Goal: Information Seeking & Learning: Learn about a topic

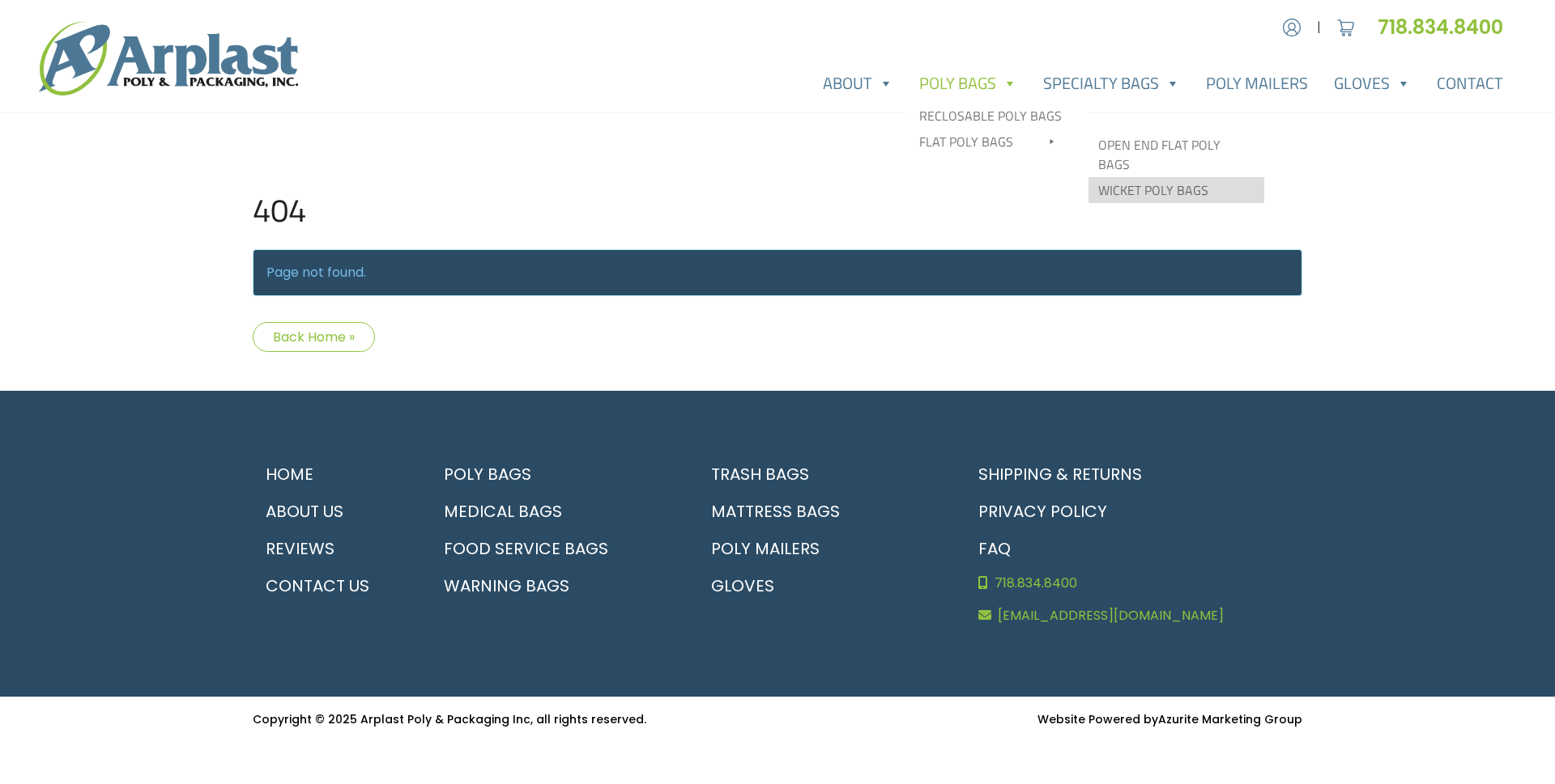
click at [1120, 177] on link "Wicket Poly Bags" at bounding box center [1176, 190] width 176 height 26
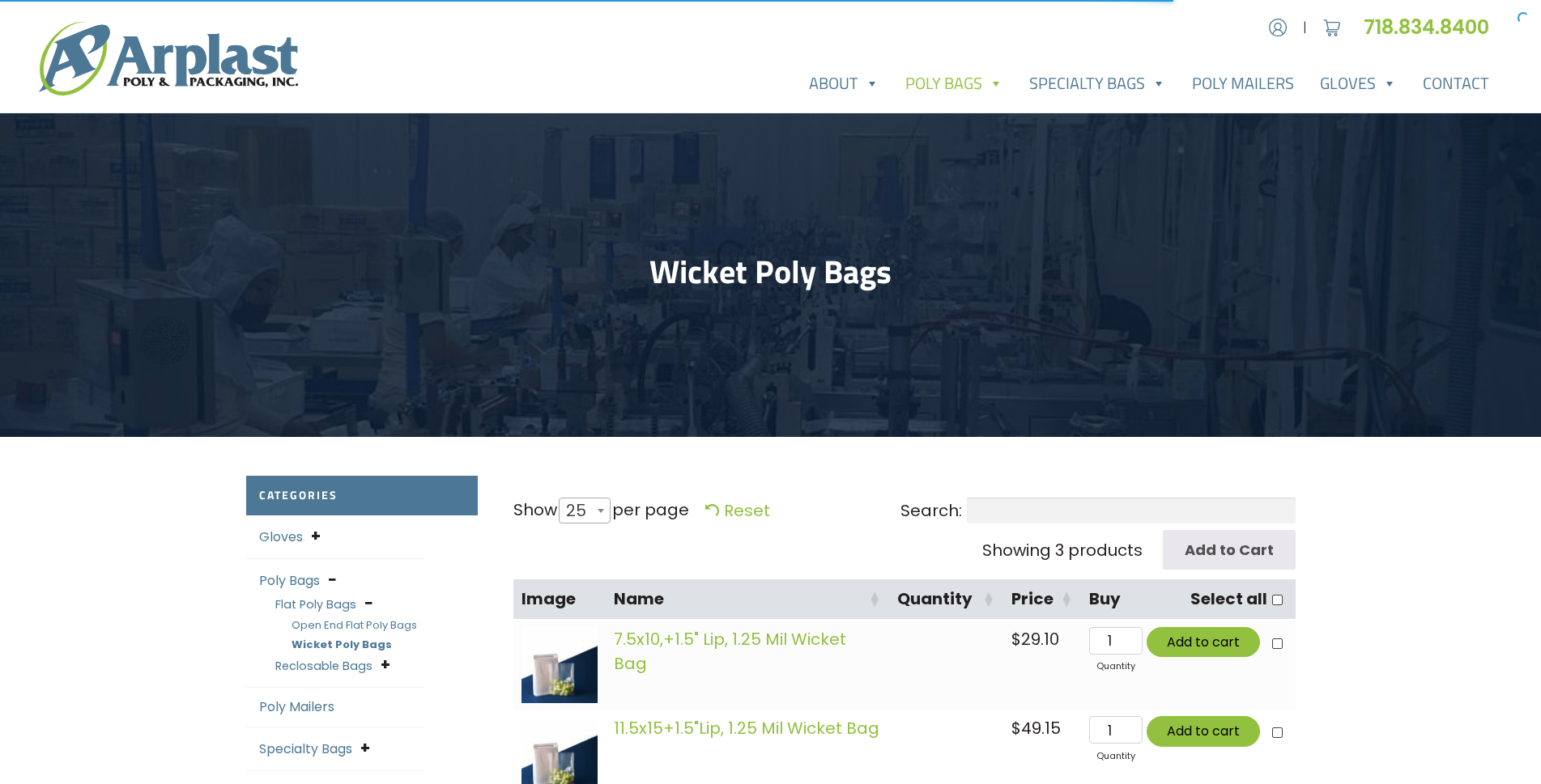
select select "25"
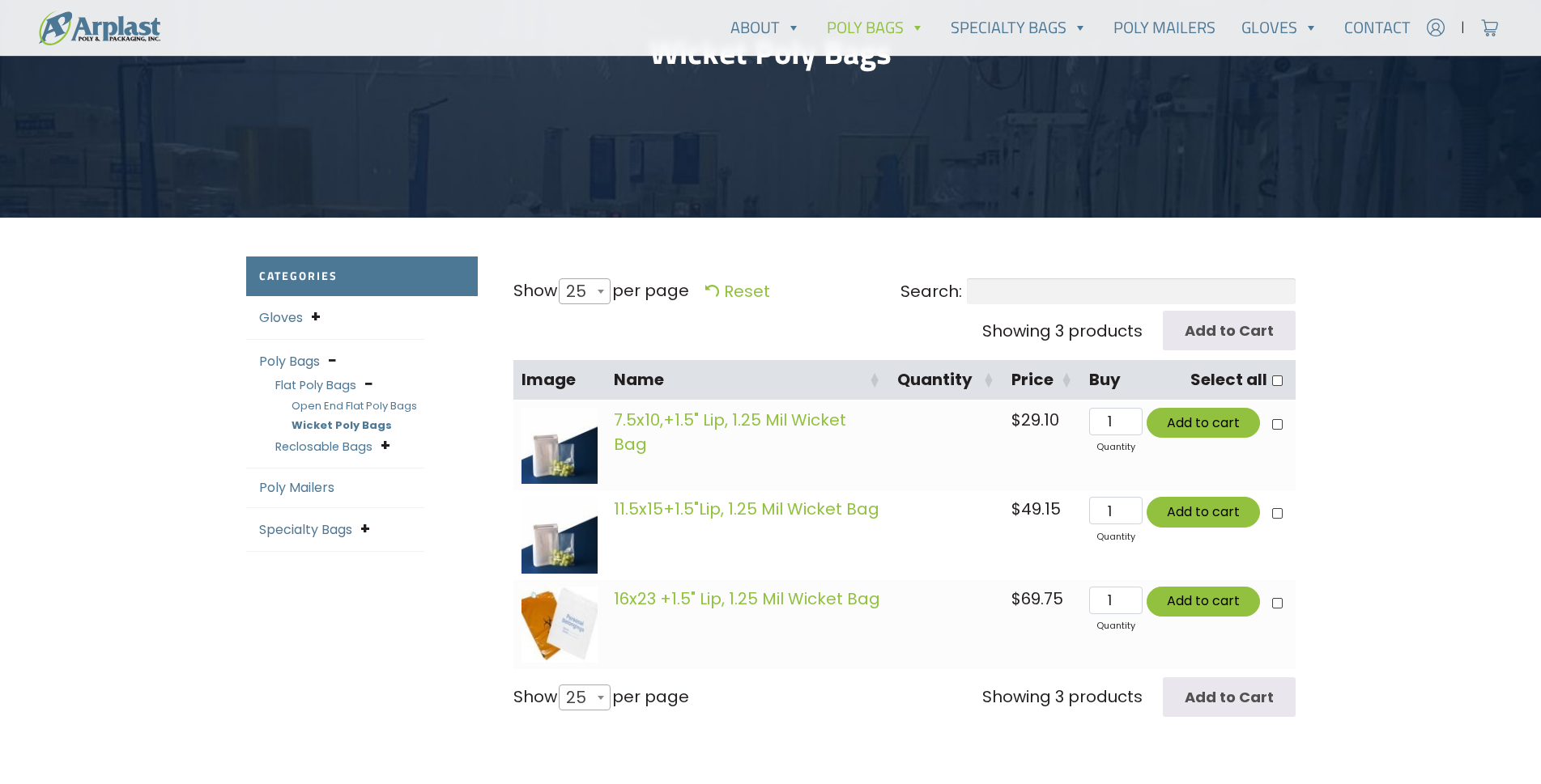
scroll to position [323, 0]
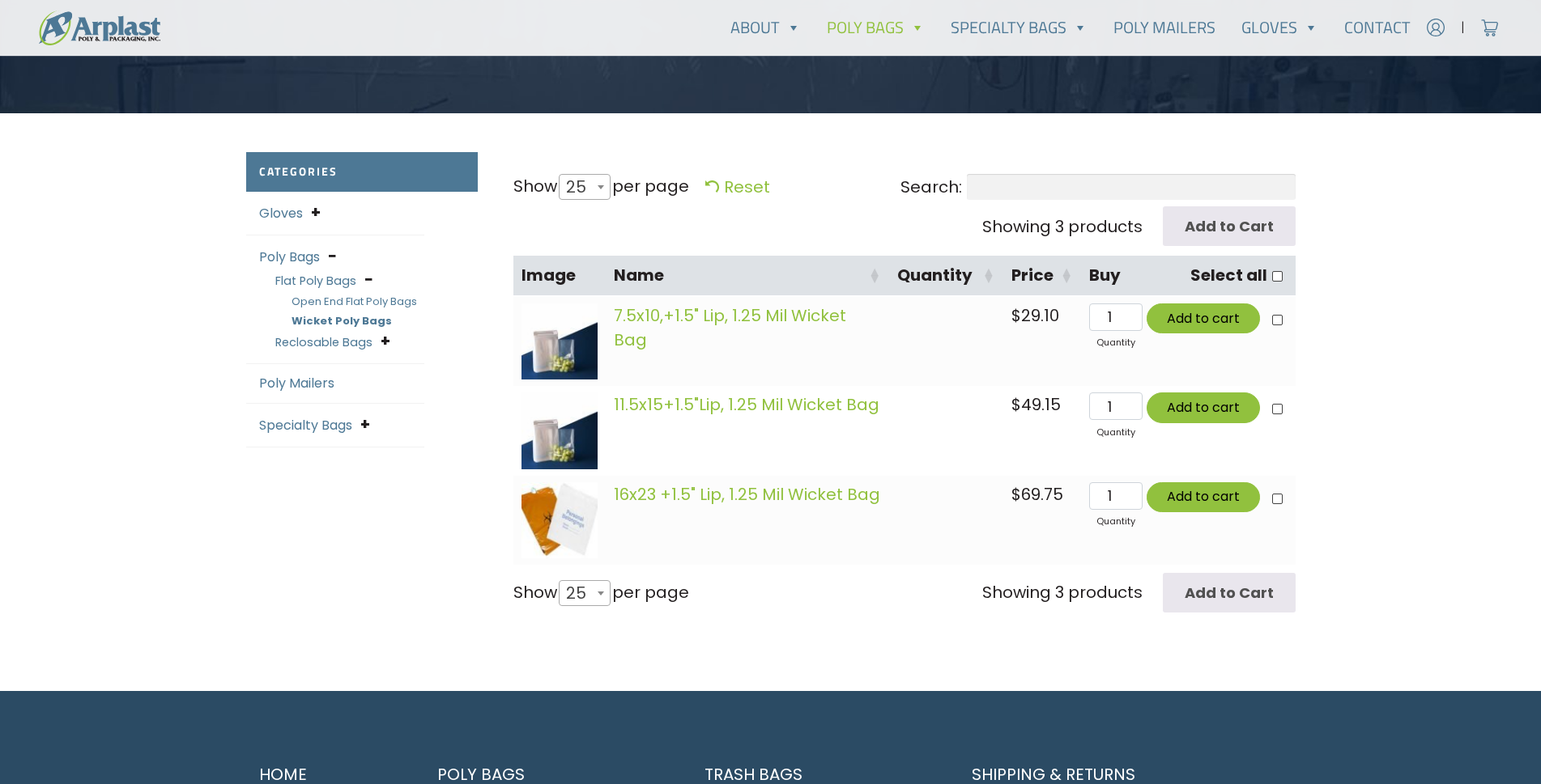
click at [558, 317] on img at bounding box center [559, 341] width 76 height 76
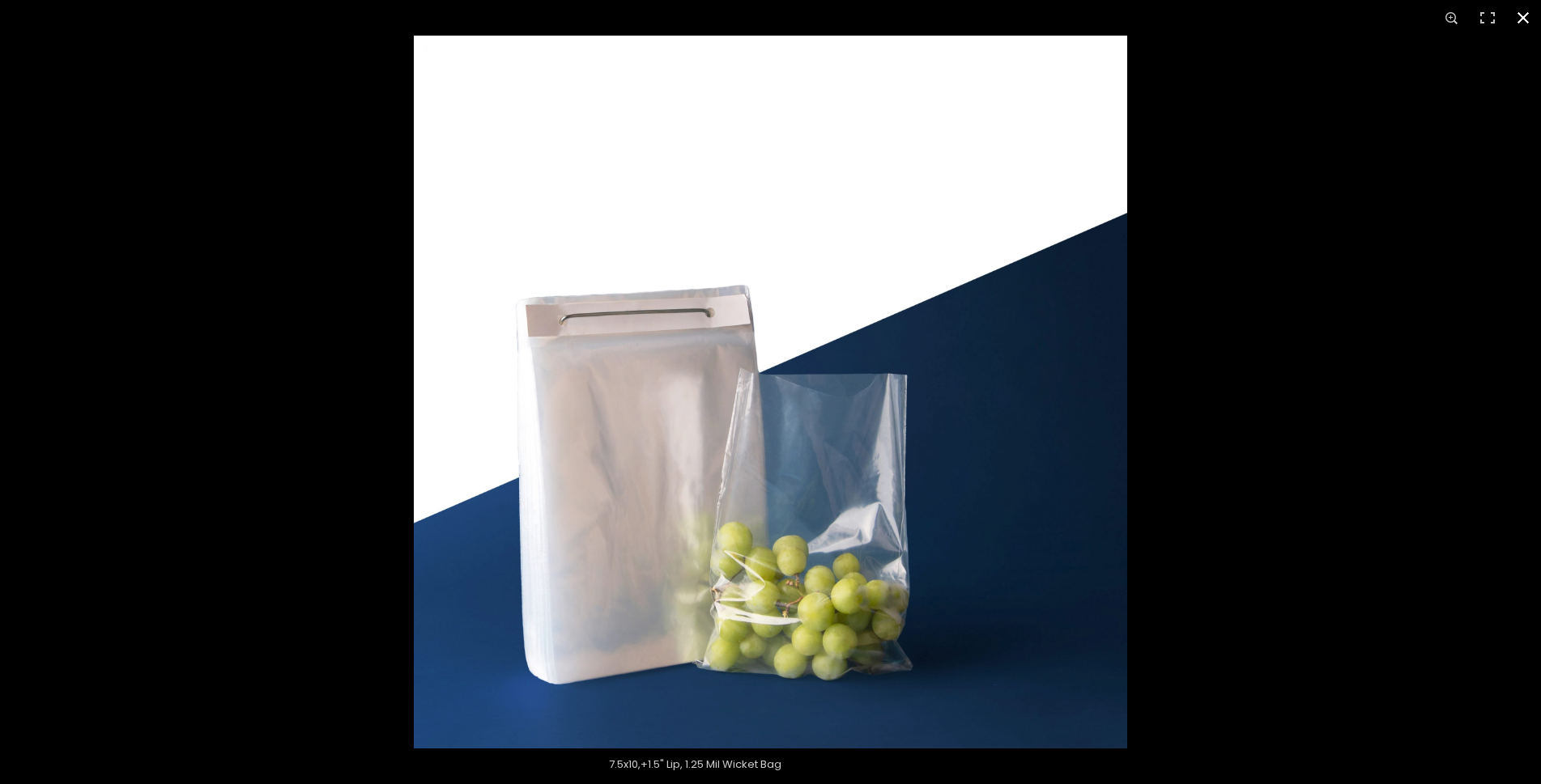
click at [1525, 20] on button "Close (Esc)" at bounding box center [1524, 18] width 36 height 36
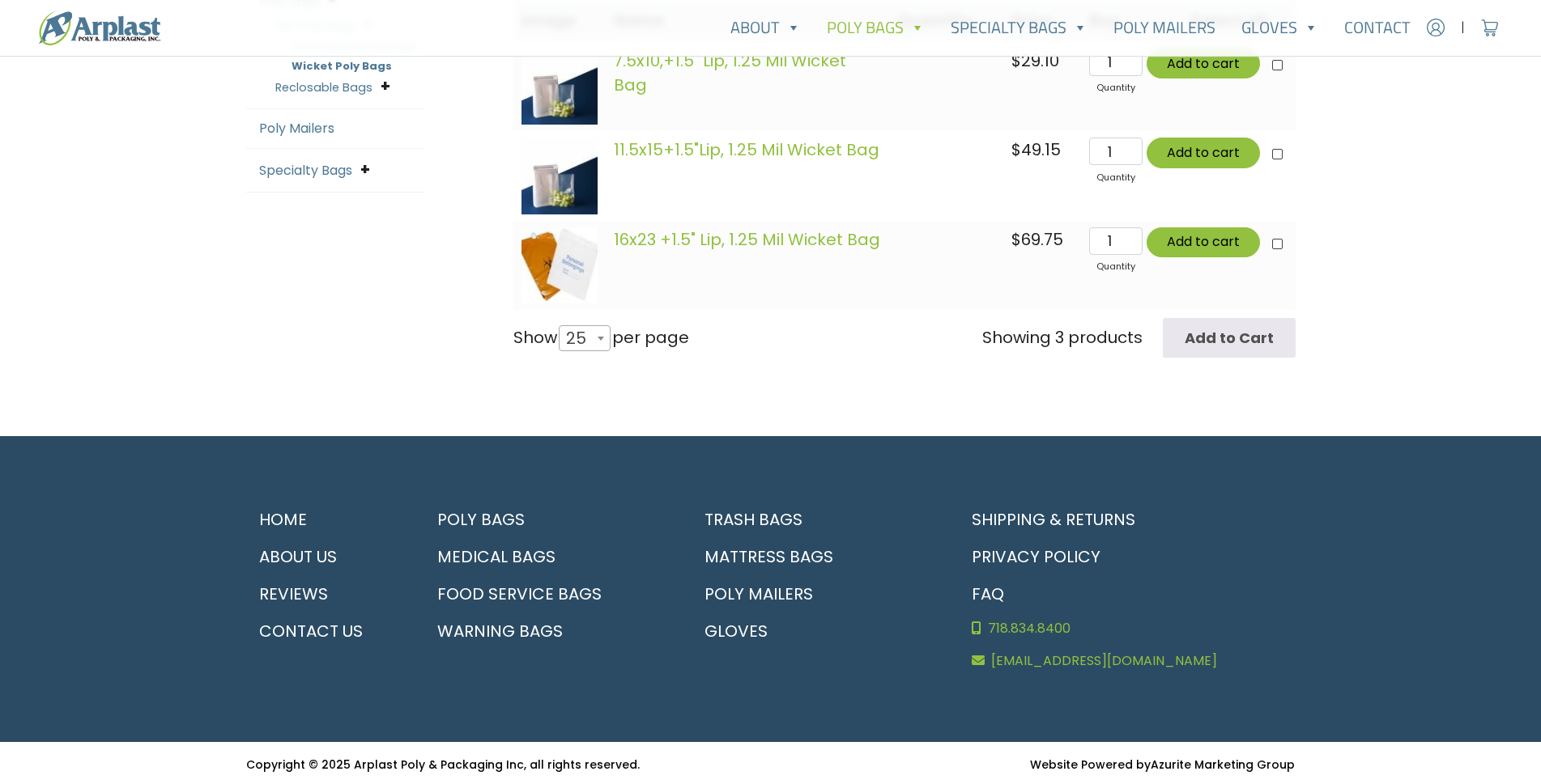
scroll to position [583, 0]
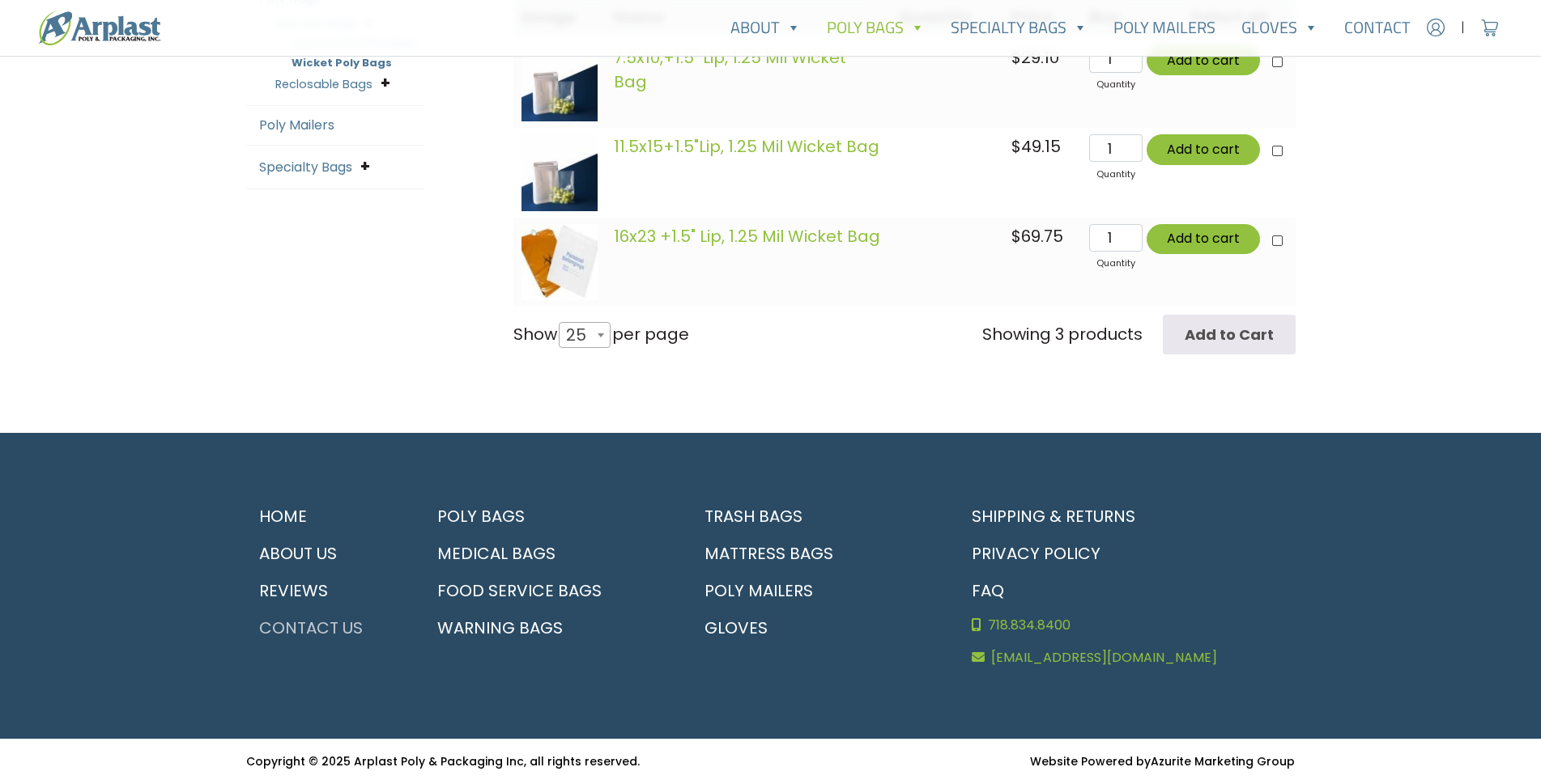
click at [333, 627] on link "Contact Us" at bounding box center [325, 628] width 159 height 38
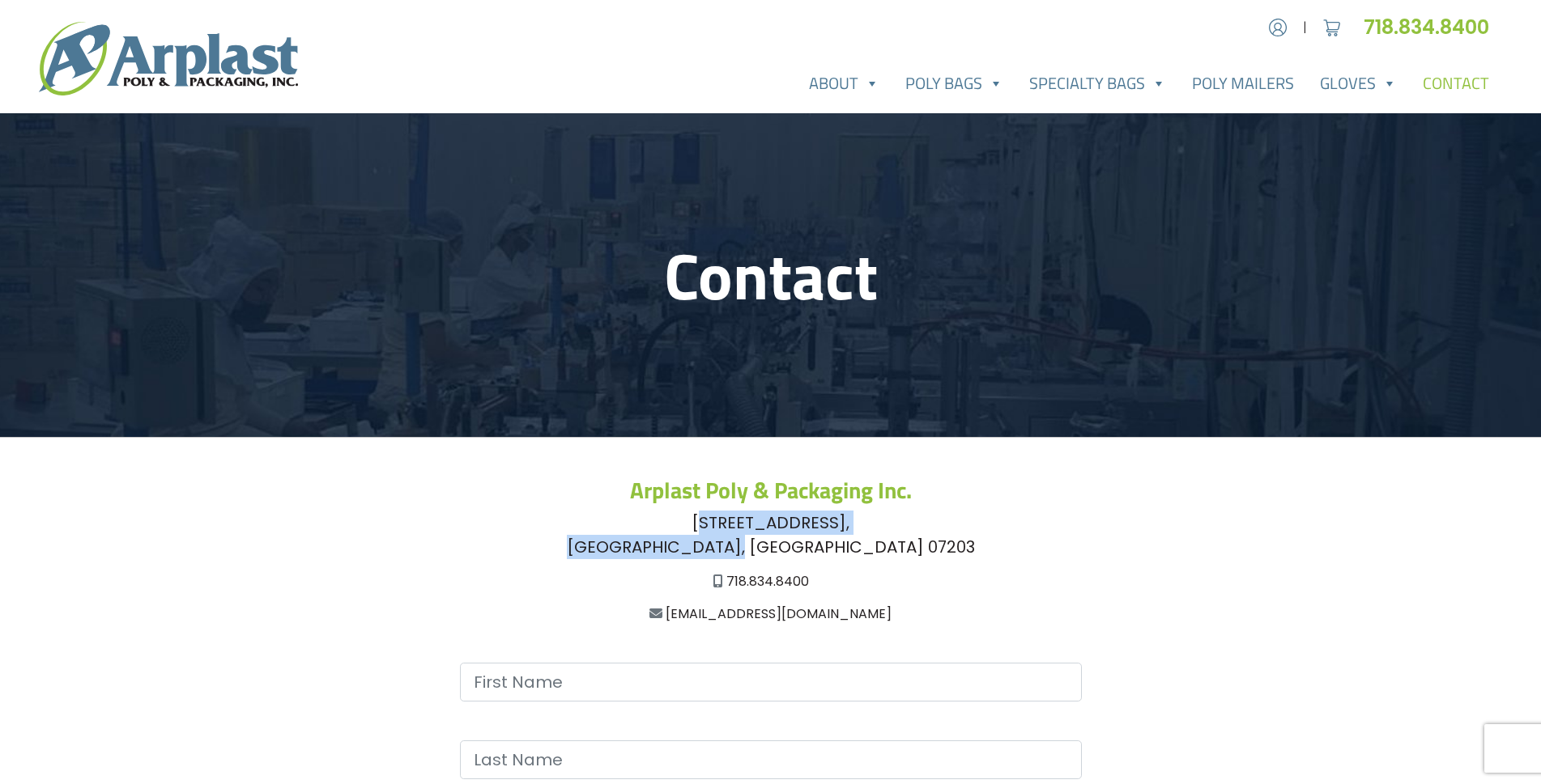
drag, startPoint x: 866, startPoint y: 551, endPoint x: 666, endPoint y: 519, distance: 202.5
click at [666, 519] on div "228 East Highland Parkway, Roselle, NJ 07203" at bounding box center [770, 534] width 1050 height 48
click at [620, 558] on div "228 East Highland Parkway, Roselle, NJ 07203" at bounding box center [770, 534] width 1050 height 48
click at [690, 552] on div "228 East Highland Parkway, Roselle, NJ 07203" at bounding box center [770, 534] width 1050 height 48
drag, startPoint x: 851, startPoint y: 549, endPoint x: 666, endPoint y: 525, distance: 186.6
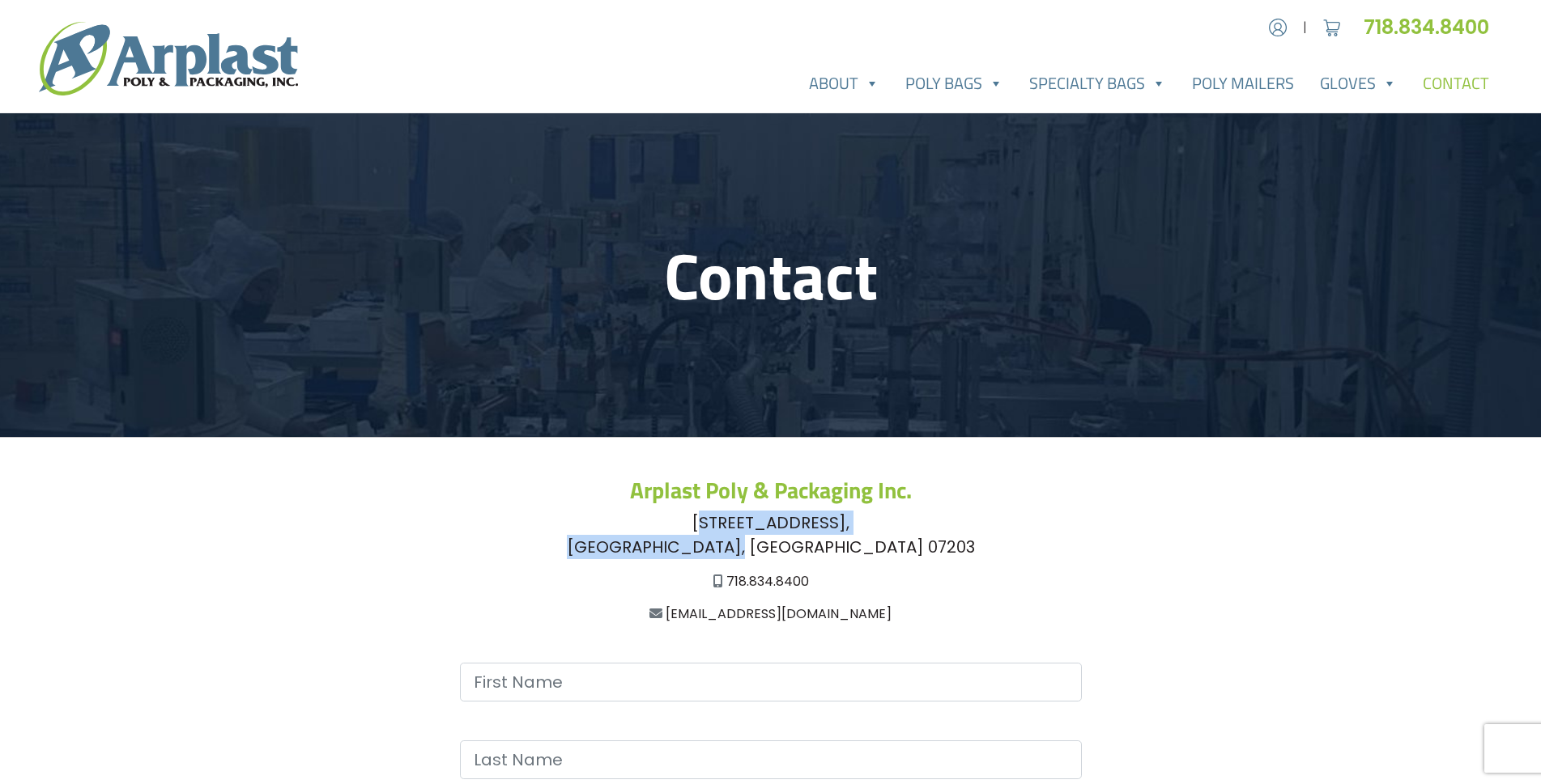
click at [666, 525] on div "228 East Highland Parkway, Roselle, NJ 07203" at bounding box center [770, 534] width 1050 height 48
click at [669, 544] on div "228 East Highland Parkway, Roselle, NJ 07203" at bounding box center [770, 534] width 1050 height 48
click at [633, 530] on div "228 East Highland Parkway, Roselle, NJ 07203" at bounding box center [770, 534] width 1050 height 48
drag, startPoint x: 826, startPoint y: 544, endPoint x: 645, endPoint y: 514, distance: 183.5
click at [645, 514] on div "228 East Highland Parkway, Roselle, NJ 07203" at bounding box center [770, 534] width 1050 height 48
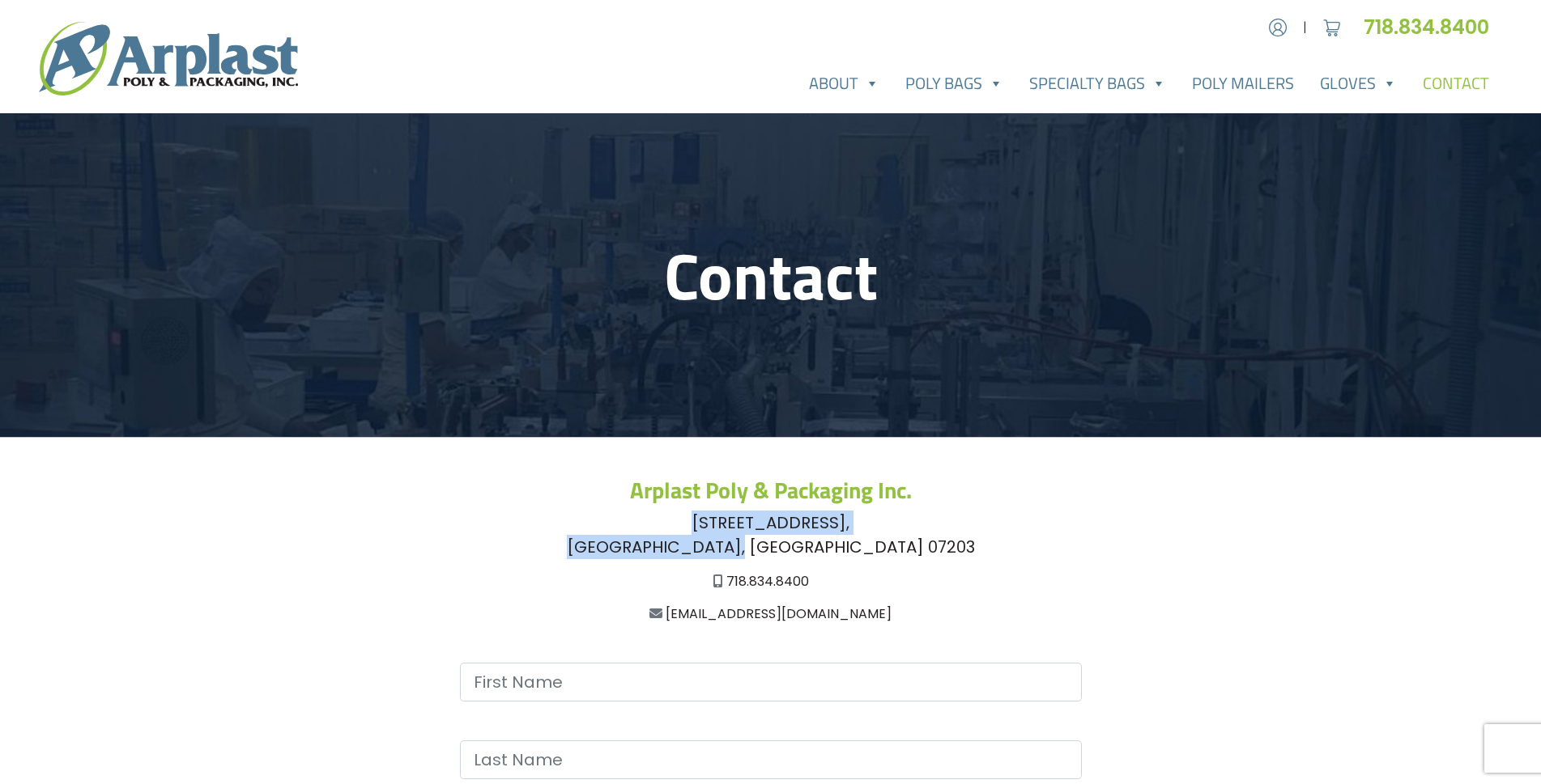
click at [515, 498] on h3 "Arplast Poly & Packaging Inc." at bounding box center [770, 491] width 1050 height 28
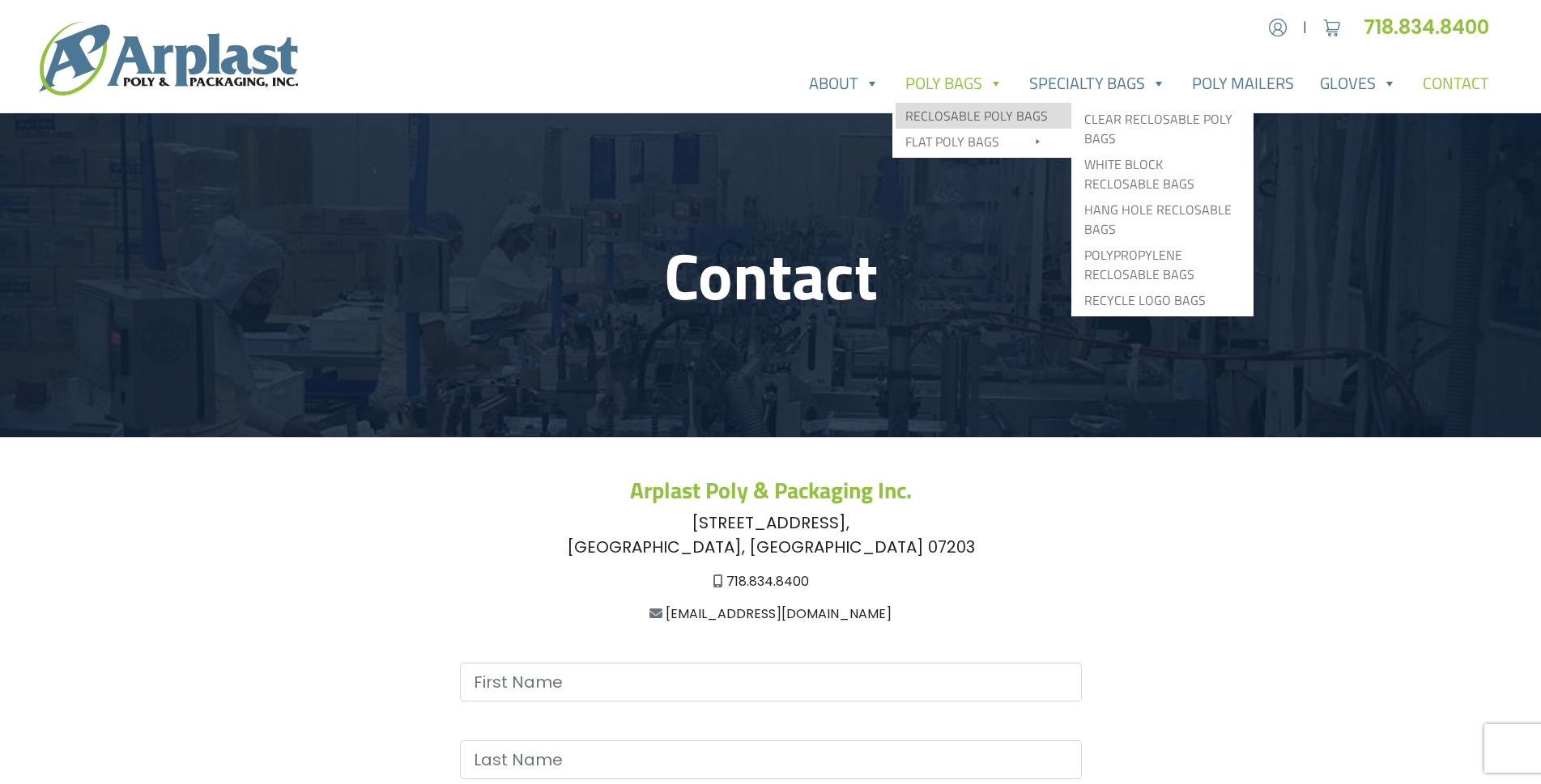
click at [1000, 122] on link "Reclosable Poly Bags" at bounding box center [983, 116] width 176 height 26
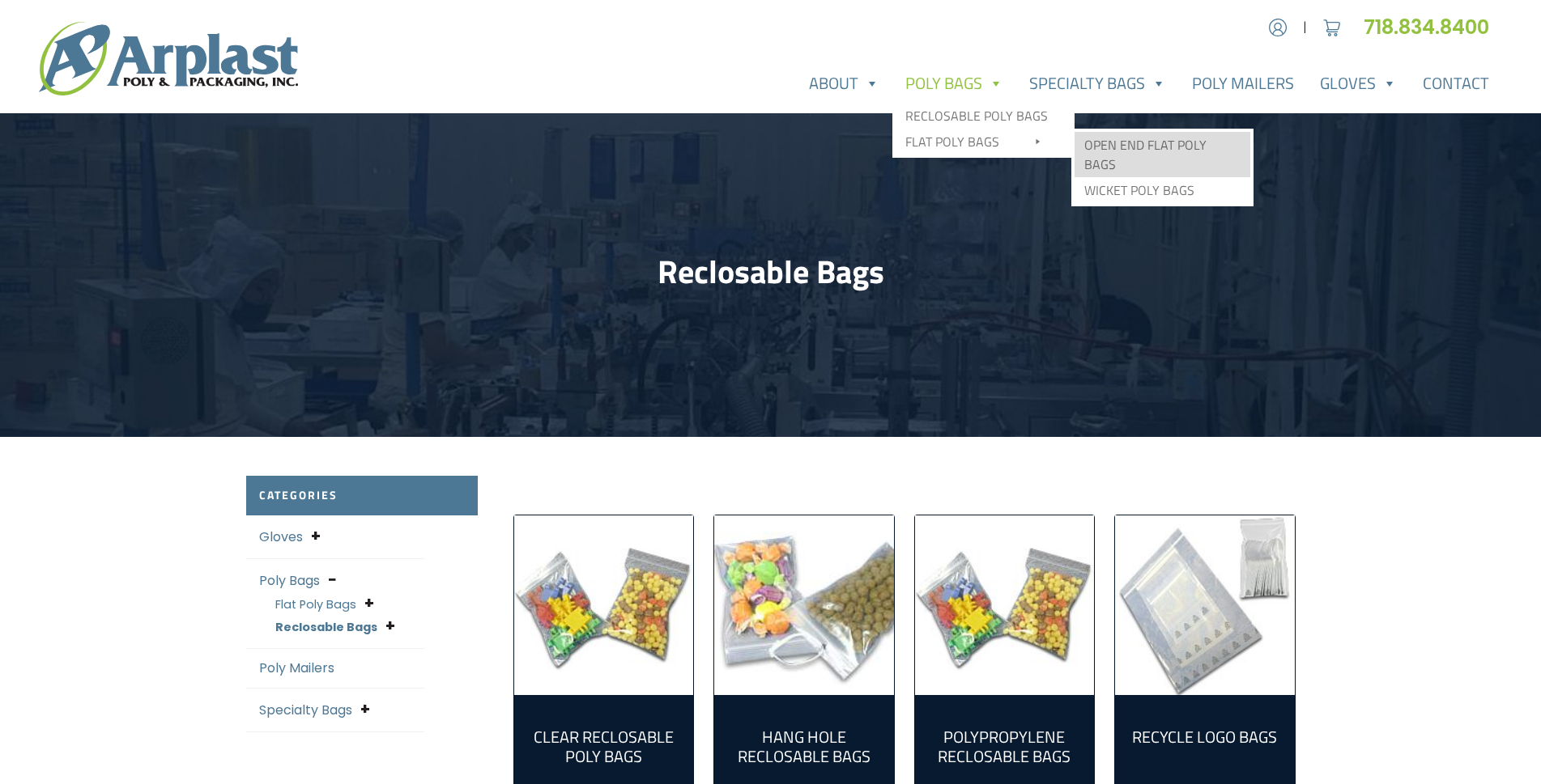
click at [1110, 140] on link "Open End Flat Poly Bags" at bounding box center [1162, 155] width 176 height 46
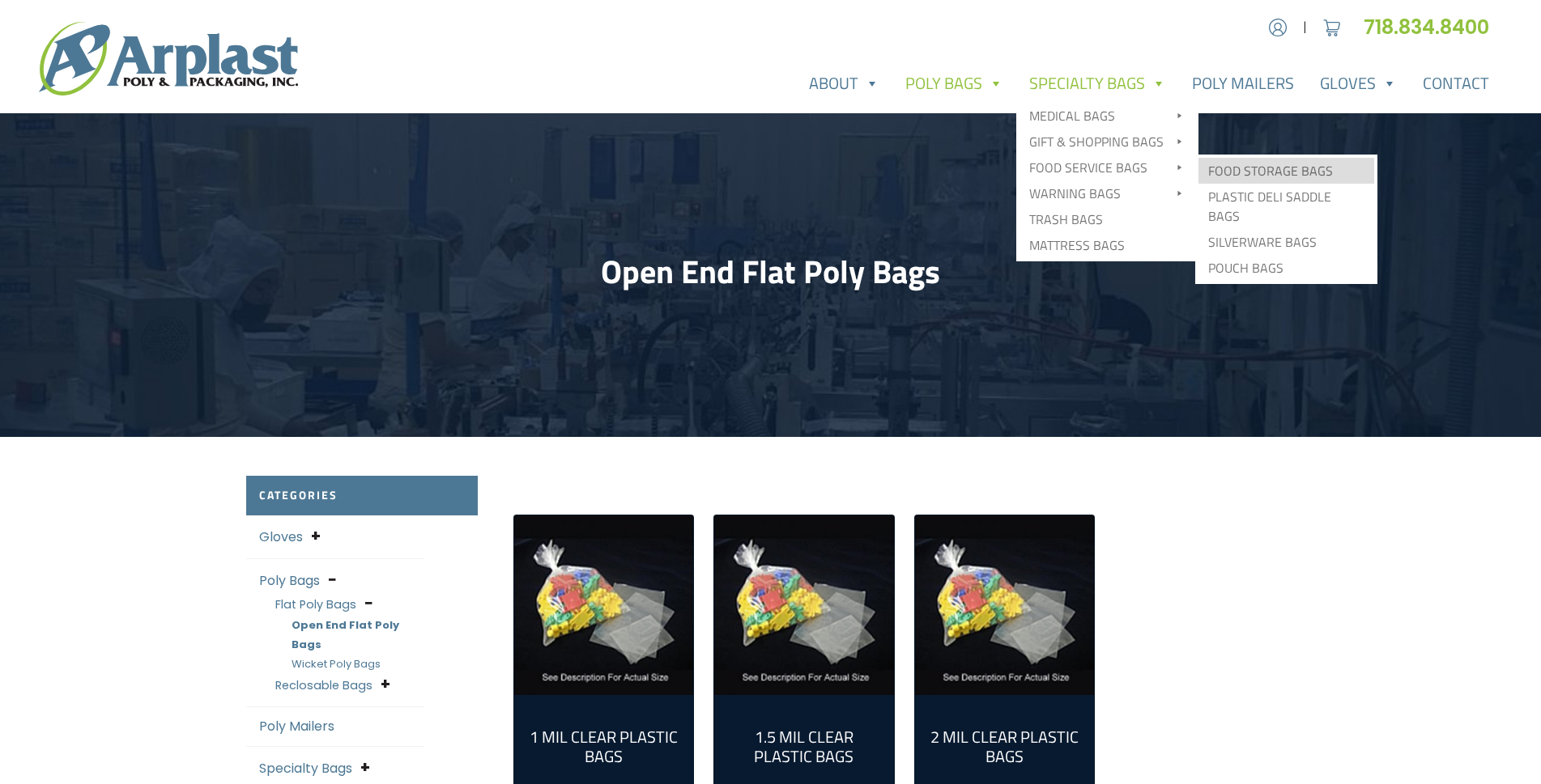
click at [1262, 172] on link "Food Storage Bags" at bounding box center [1286, 171] width 176 height 26
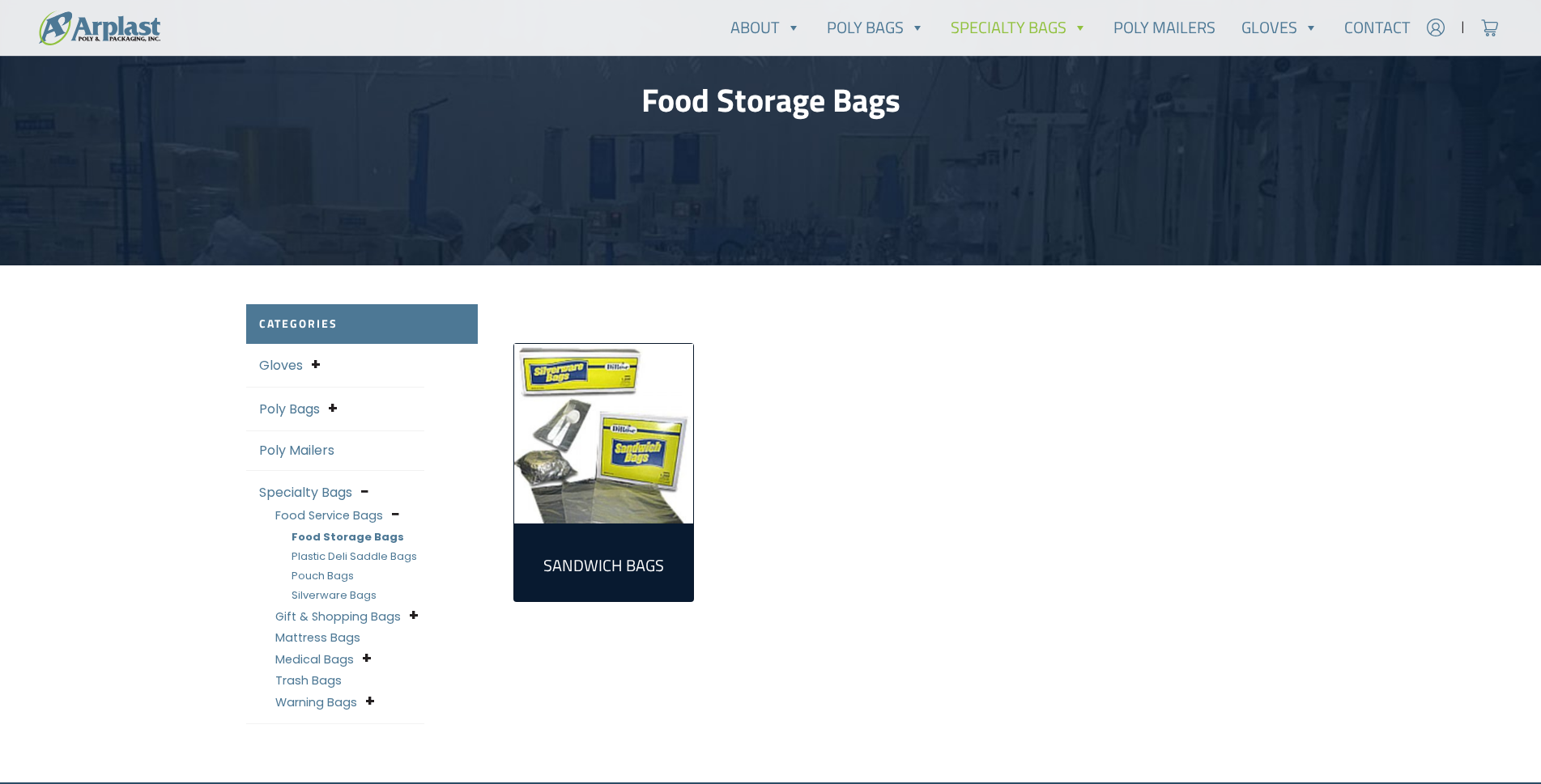
scroll to position [243, 0]
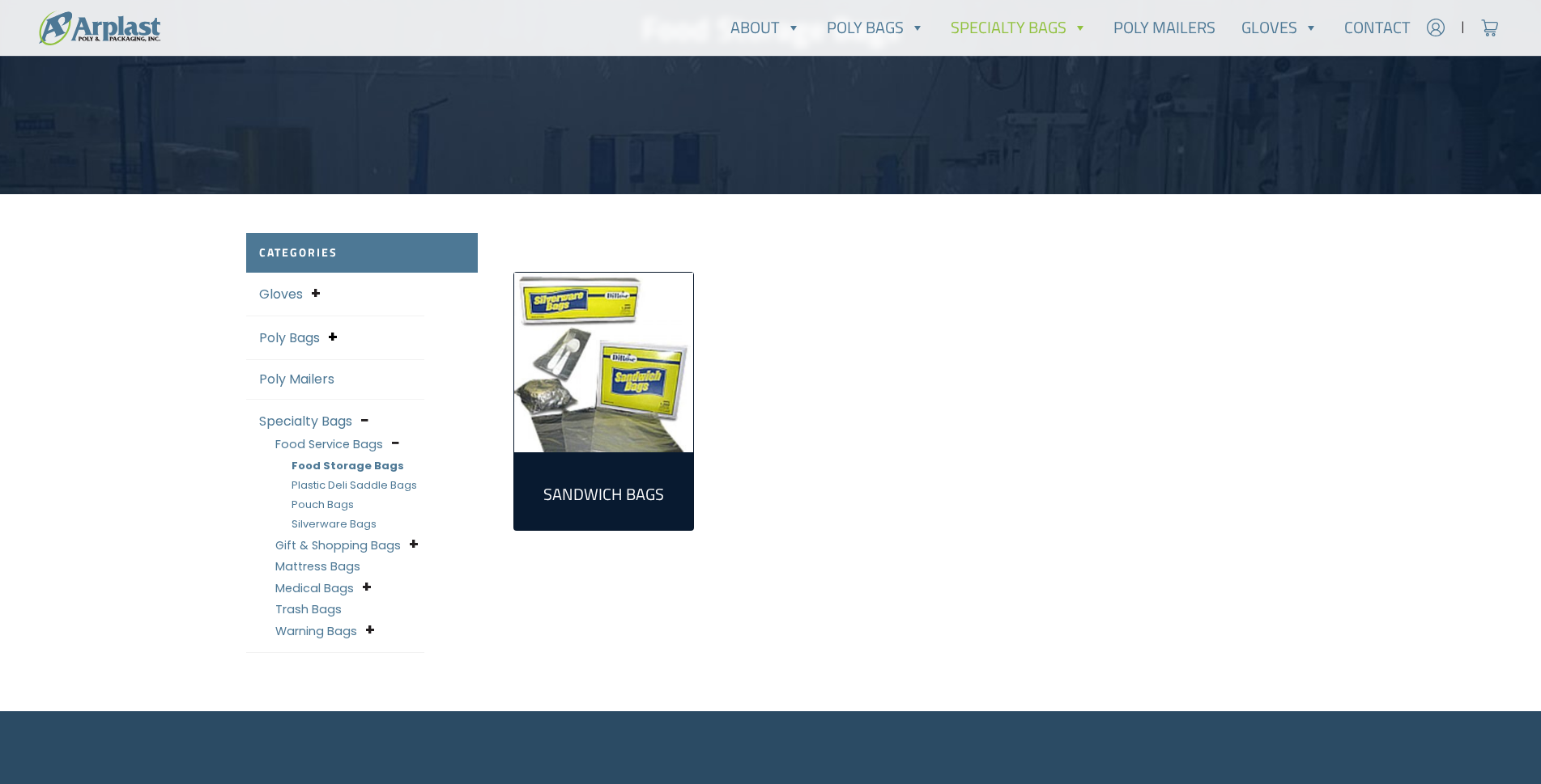
click at [330, 336] on span at bounding box center [333, 336] width 10 height 22
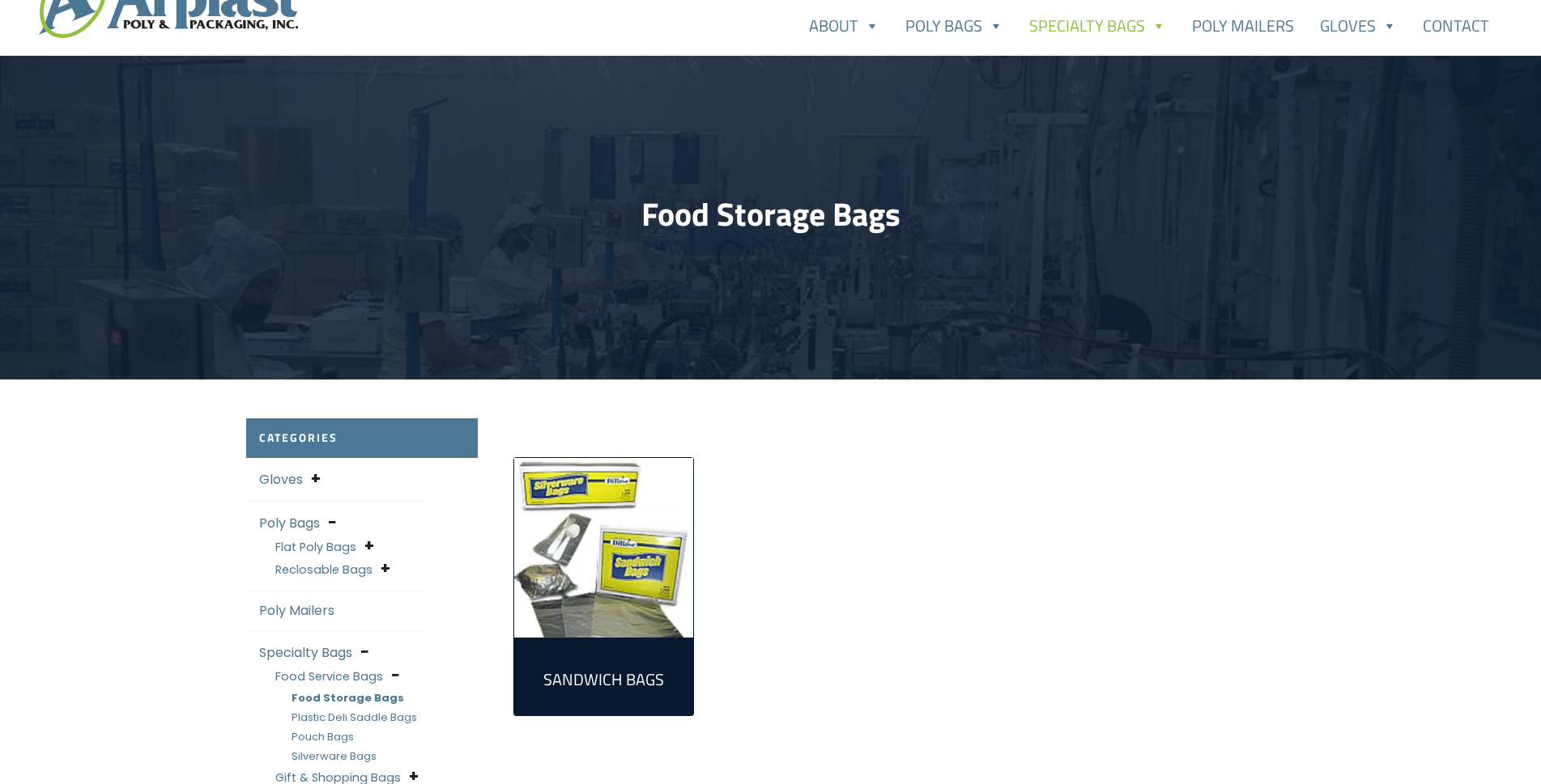
scroll to position [0, 0]
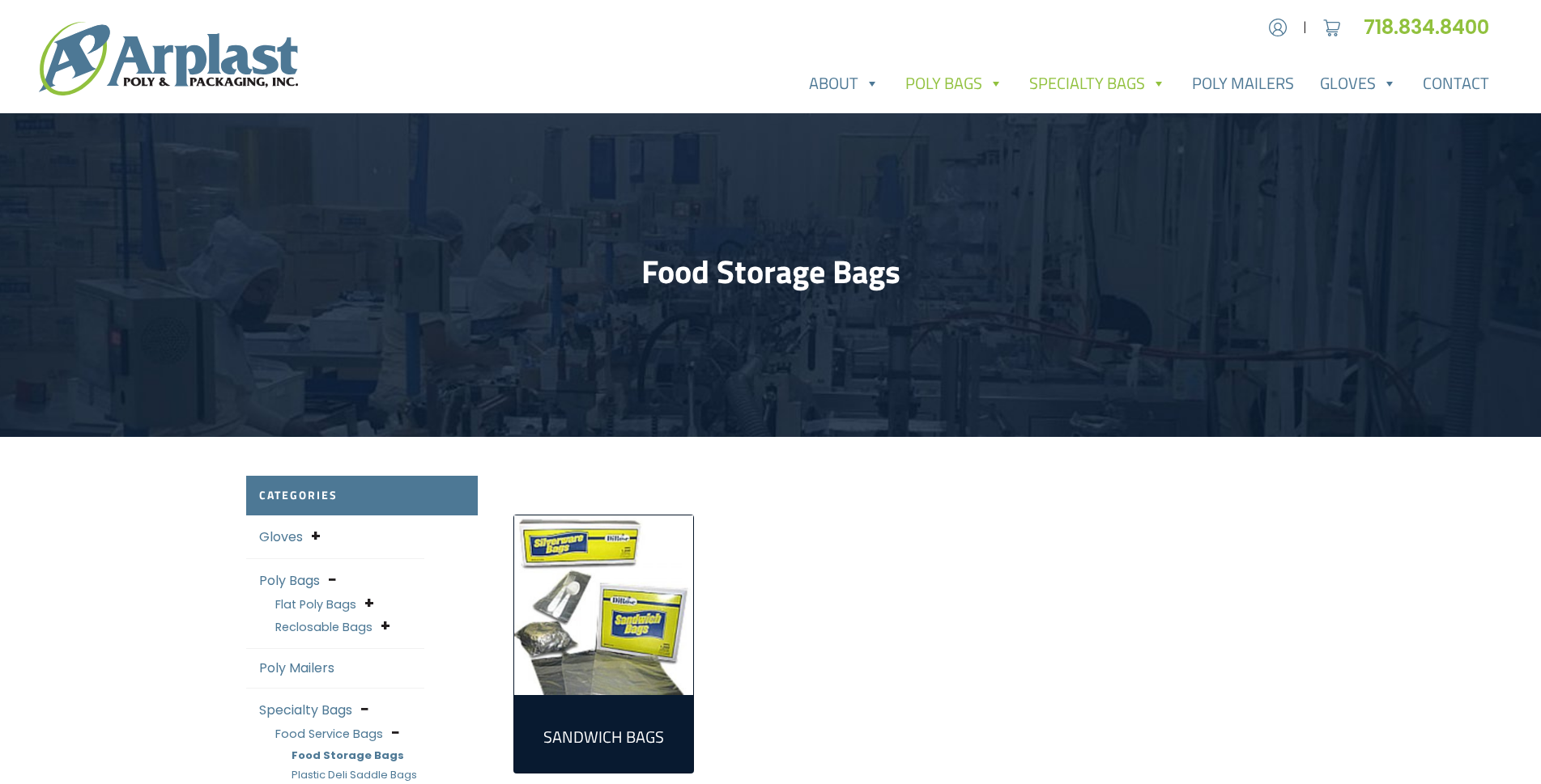
click at [935, 84] on link "Poly Bags" at bounding box center [954, 83] width 124 height 33
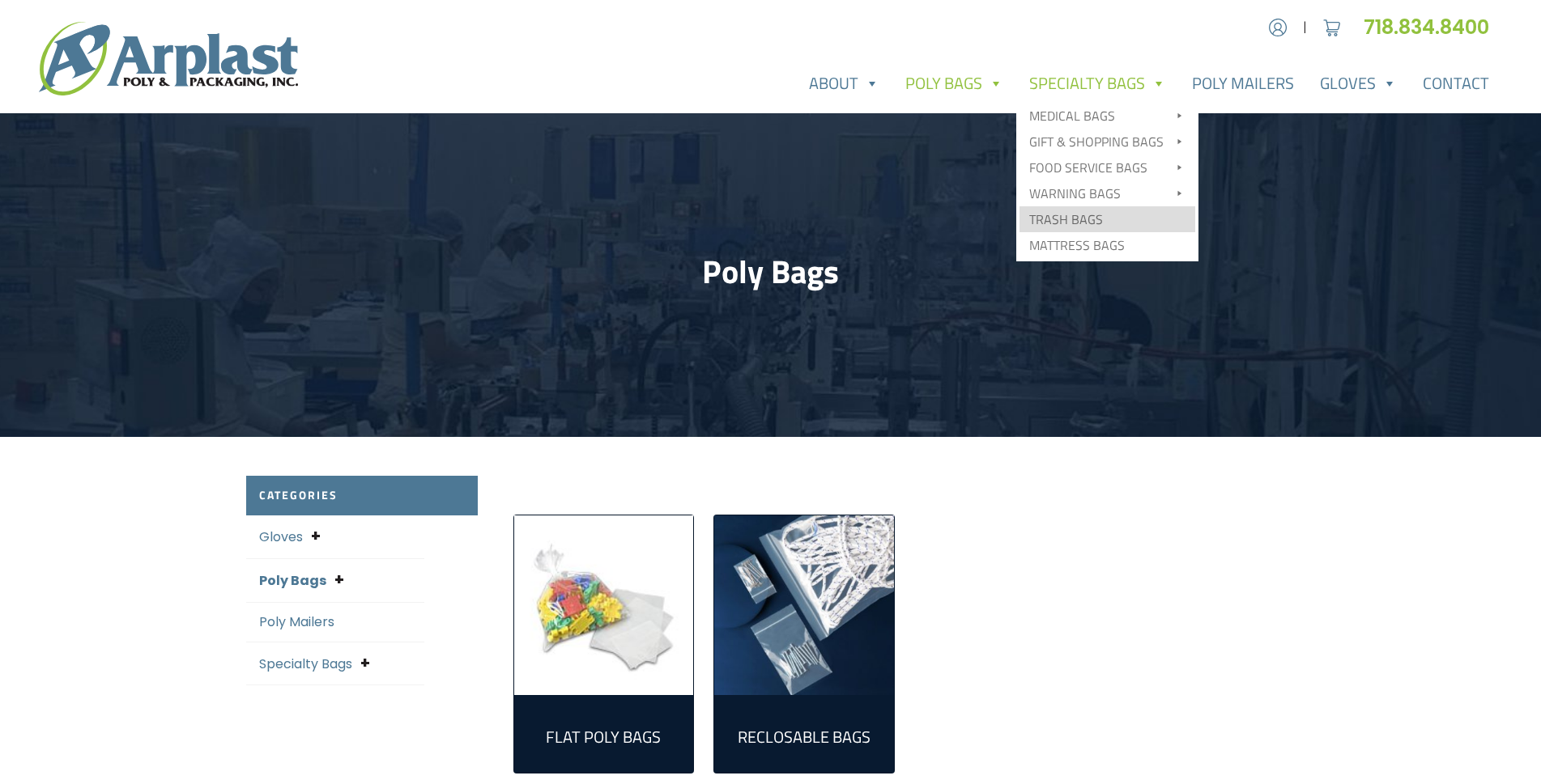
click at [1104, 220] on link "Trash Bags" at bounding box center [1107, 220] width 176 height 26
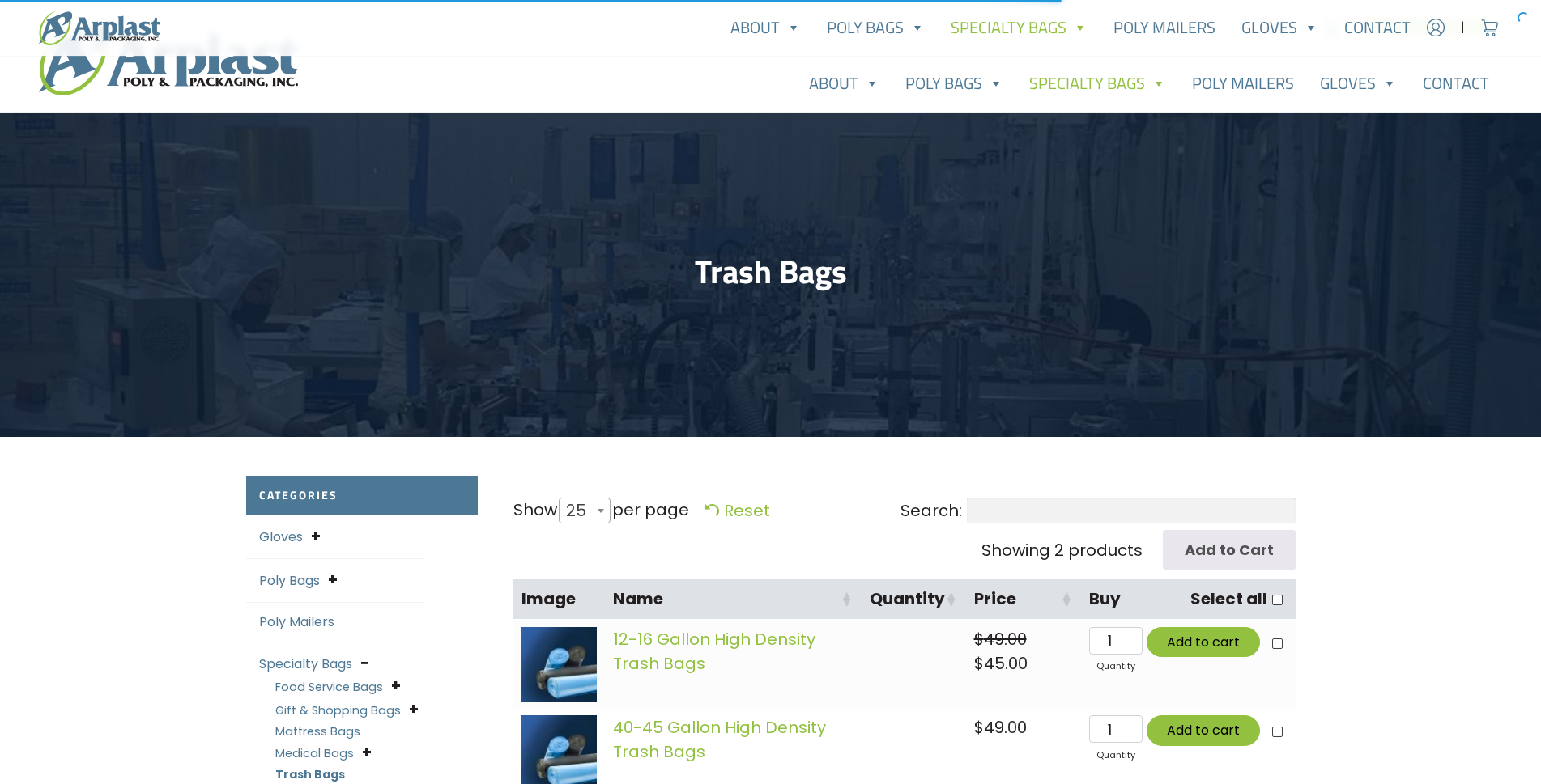
select select "25"
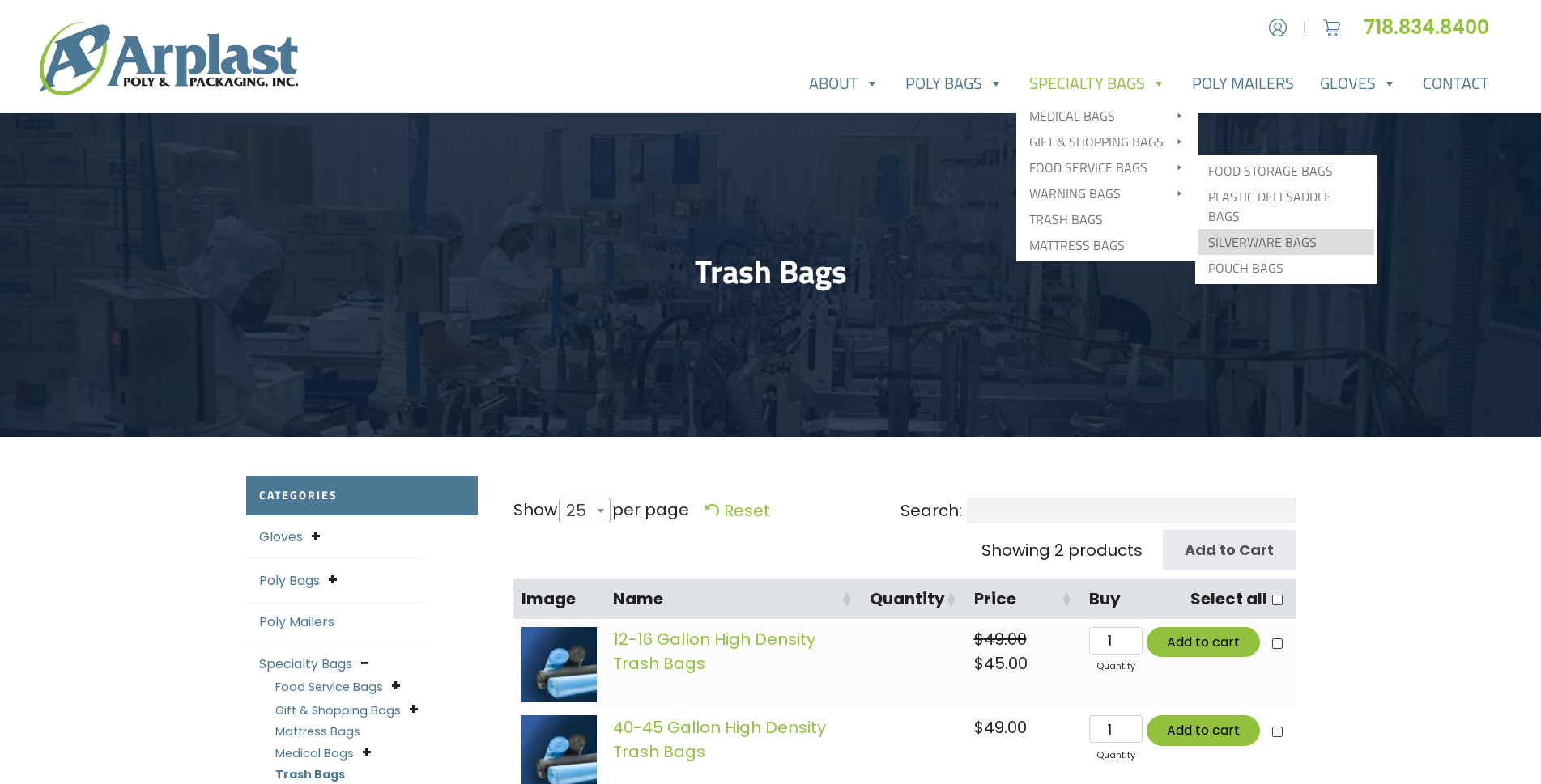
click at [1265, 229] on link "Silverware Bags" at bounding box center [1286, 243] width 176 height 26
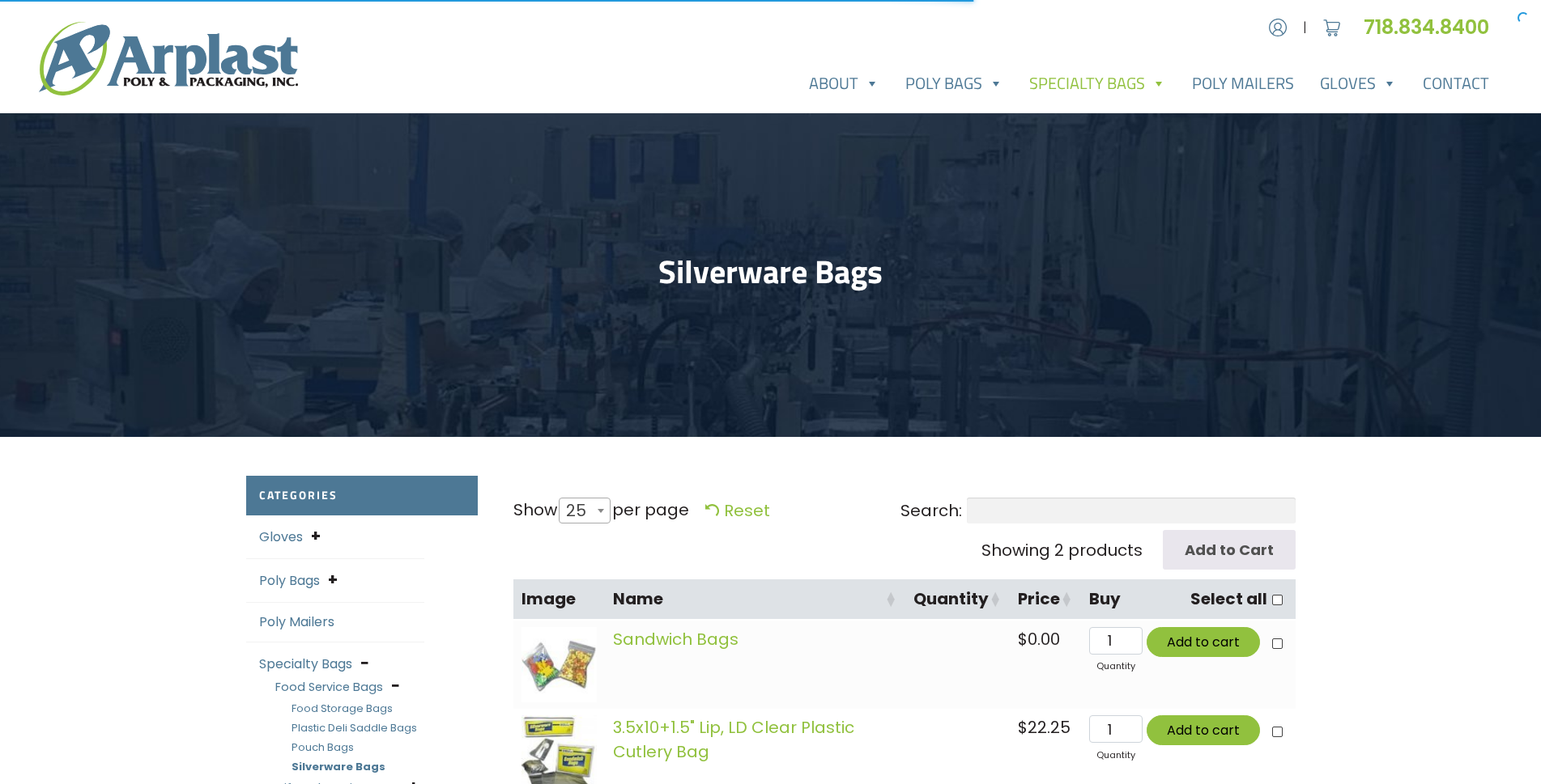
select select "25"
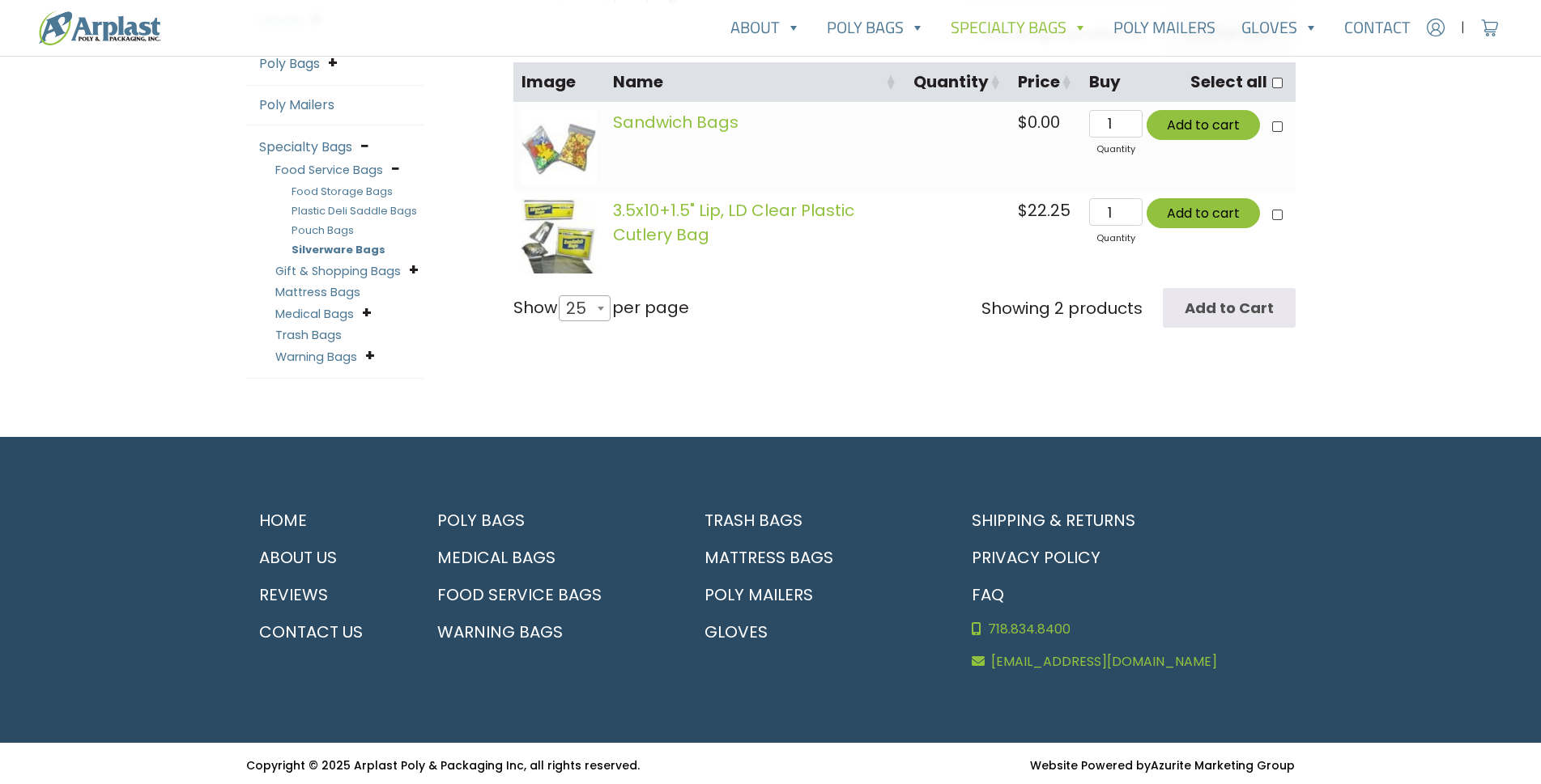
scroll to position [521, 0]
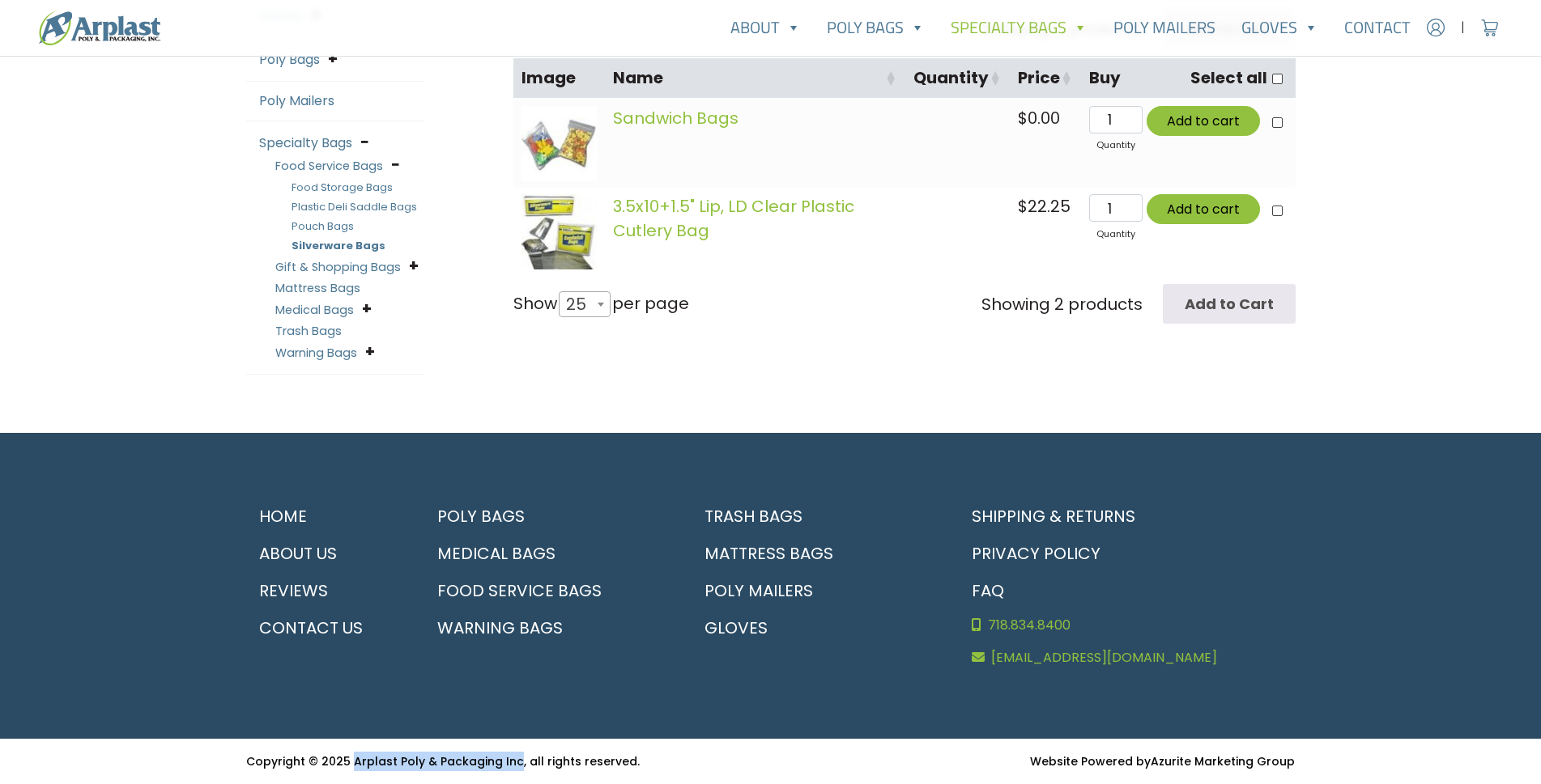
drag, startPoint x: 350, startPoint y: 759, endPoint x: 511, endPoint y: 763, distance: 161.0
click at [511, 763] on small "Copyright © 2025 Arplast Poly & Packaging Inc, all rights reserved." at bounding box center [443, 762] width 394 height 16
copy small "Arplast Poly & Packaging Inc"
click at [332, 624] on link "Contact Us" at bounding box center [325, 628] width 159 height 38
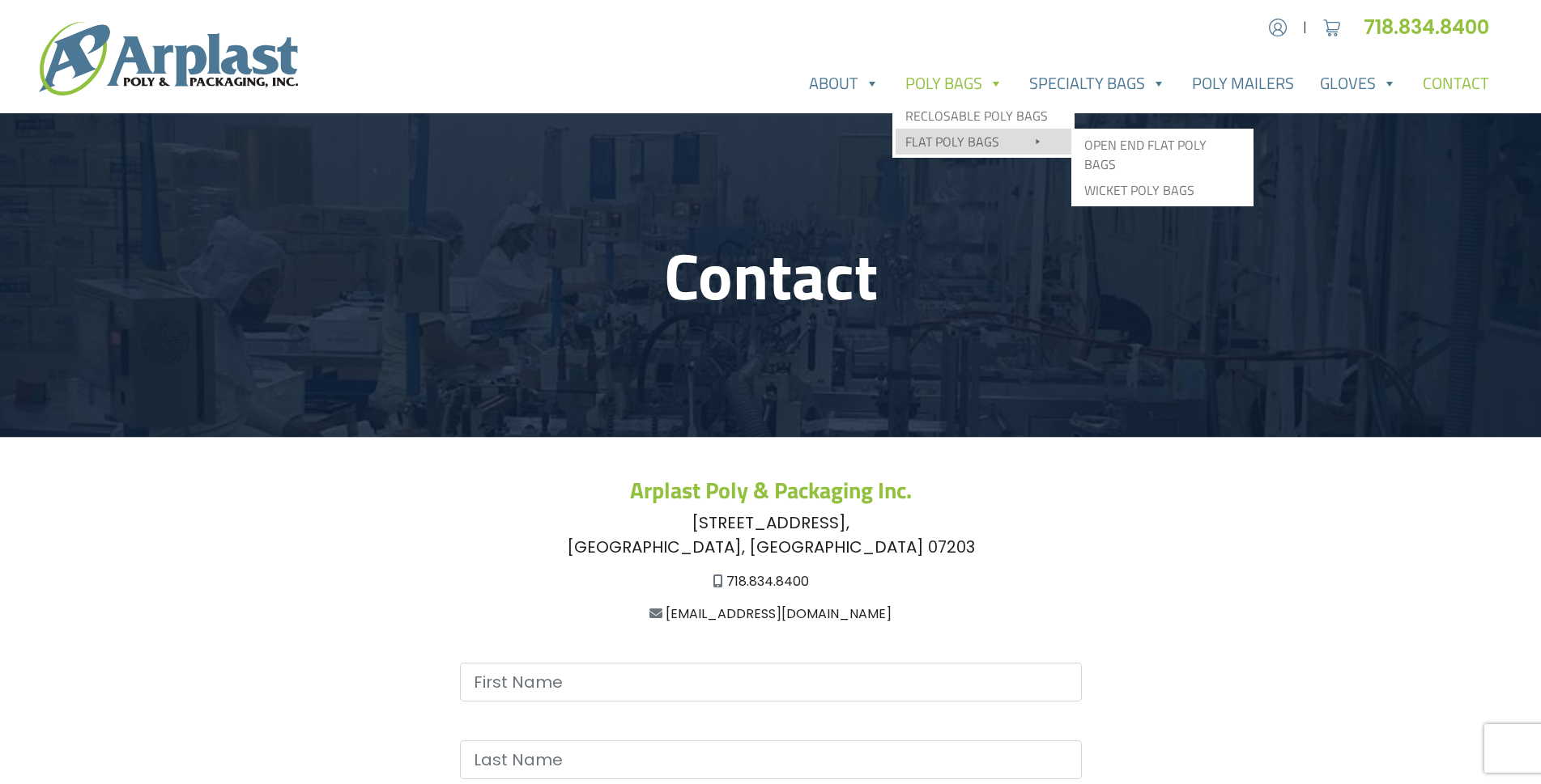
click at [1044, 141] on span at bounding box center [1038, 142] width 13 height 20
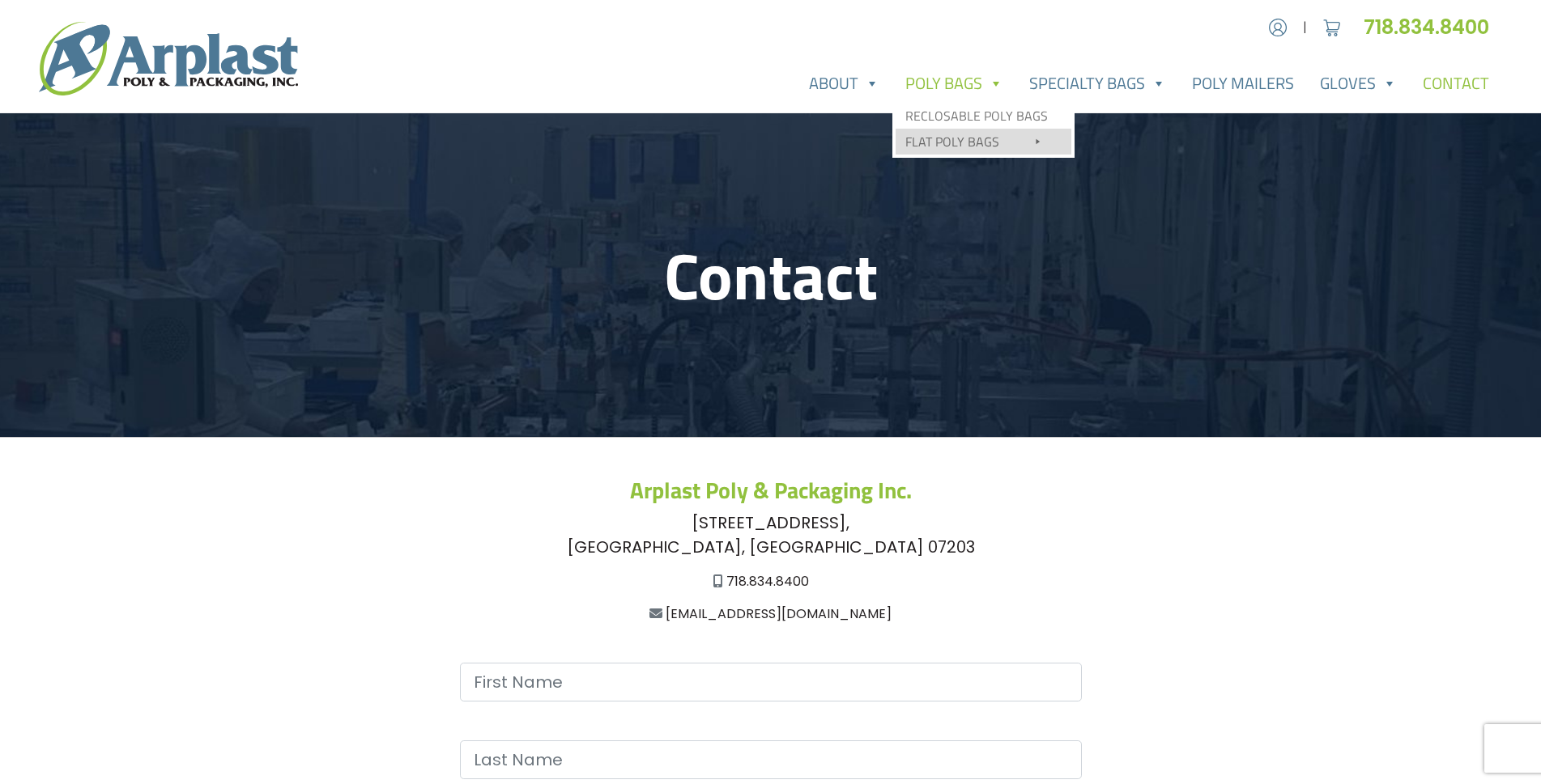
click at [1044, 141] on span at bounding box center [1038, 142] width 13 height 20
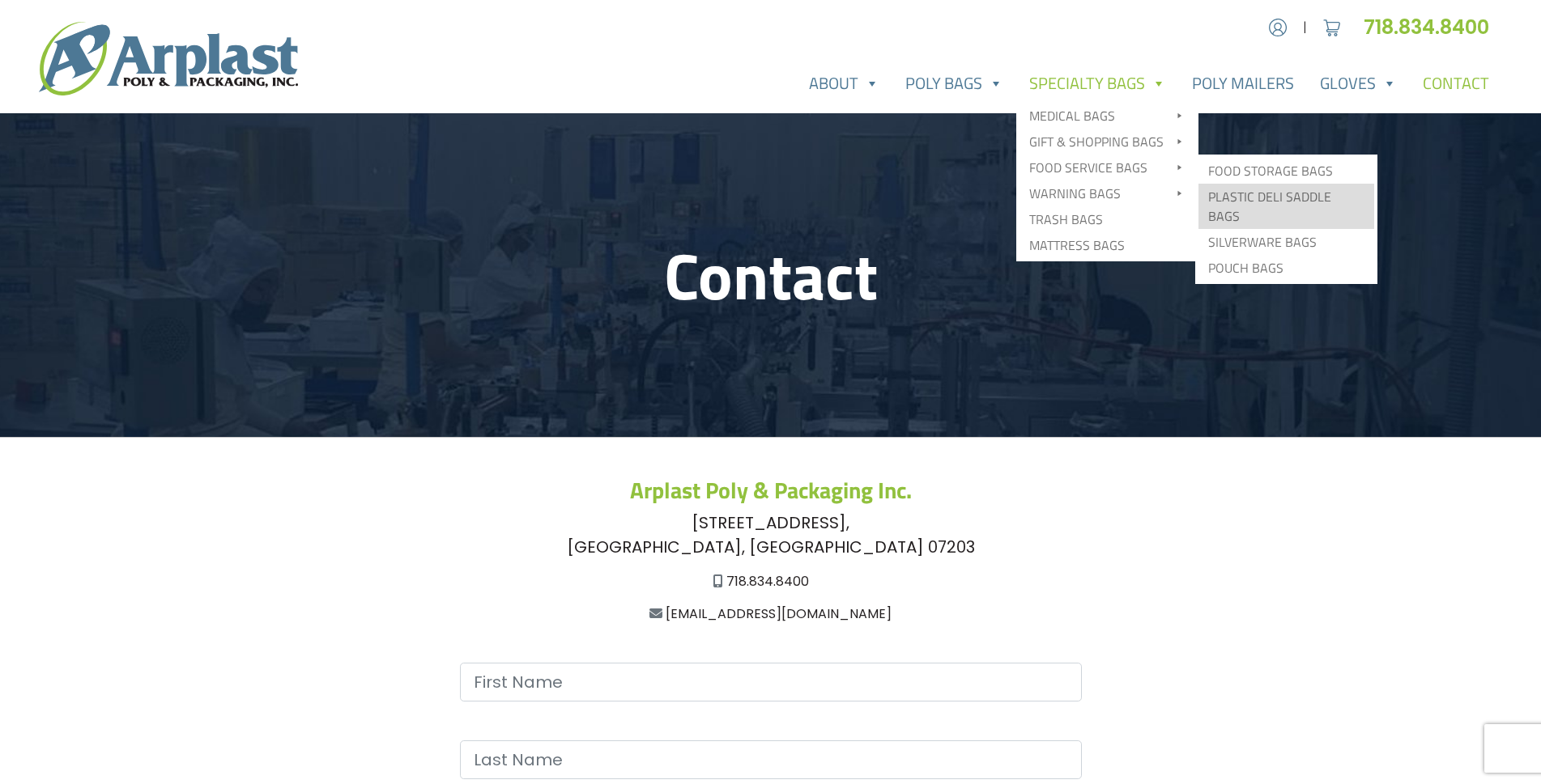
click at [1213, 194] on link "Plastic Deli Saddle Bags" at bounding box center [1286, 207] width 176 height 46
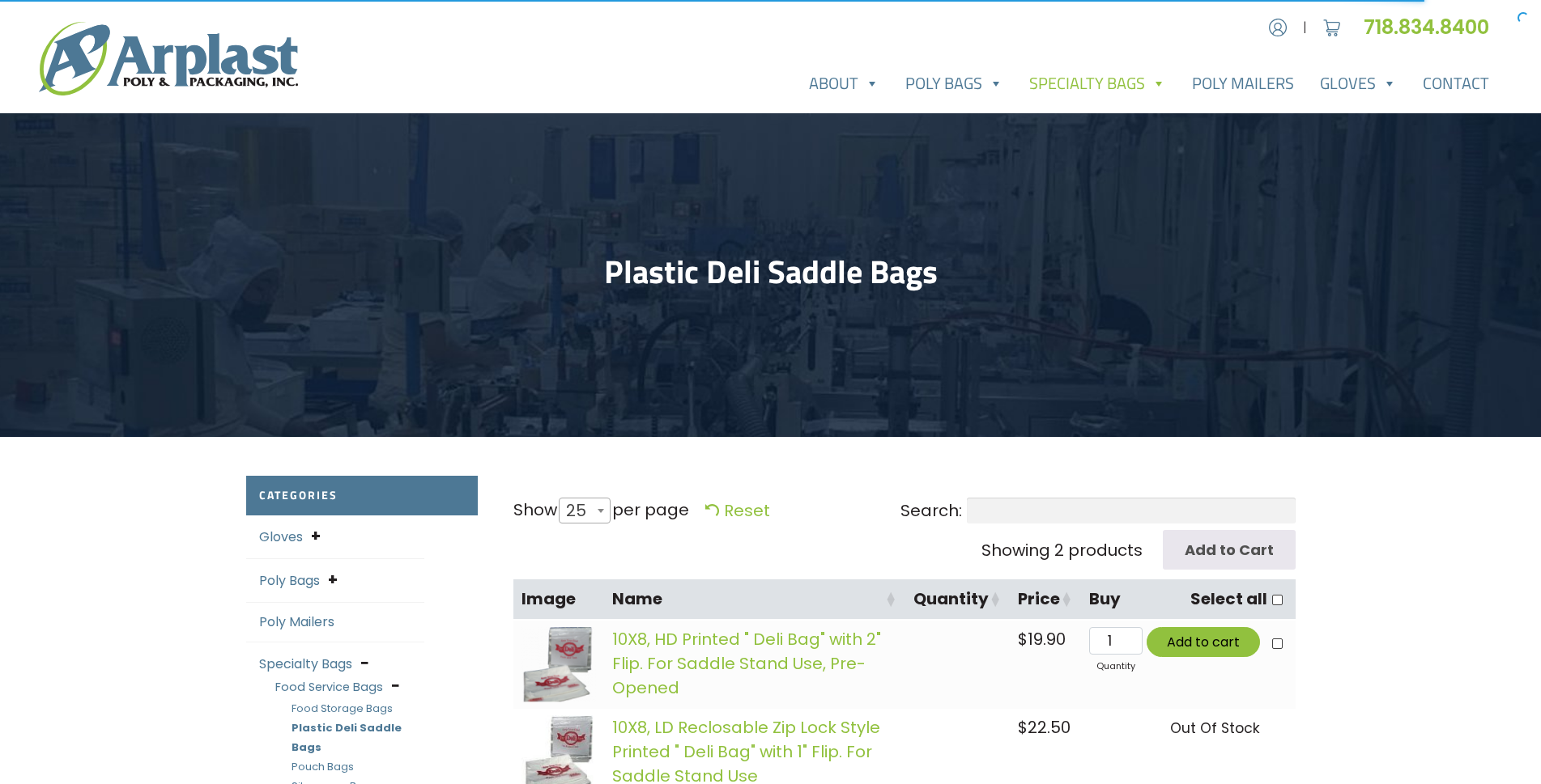
select select "25"
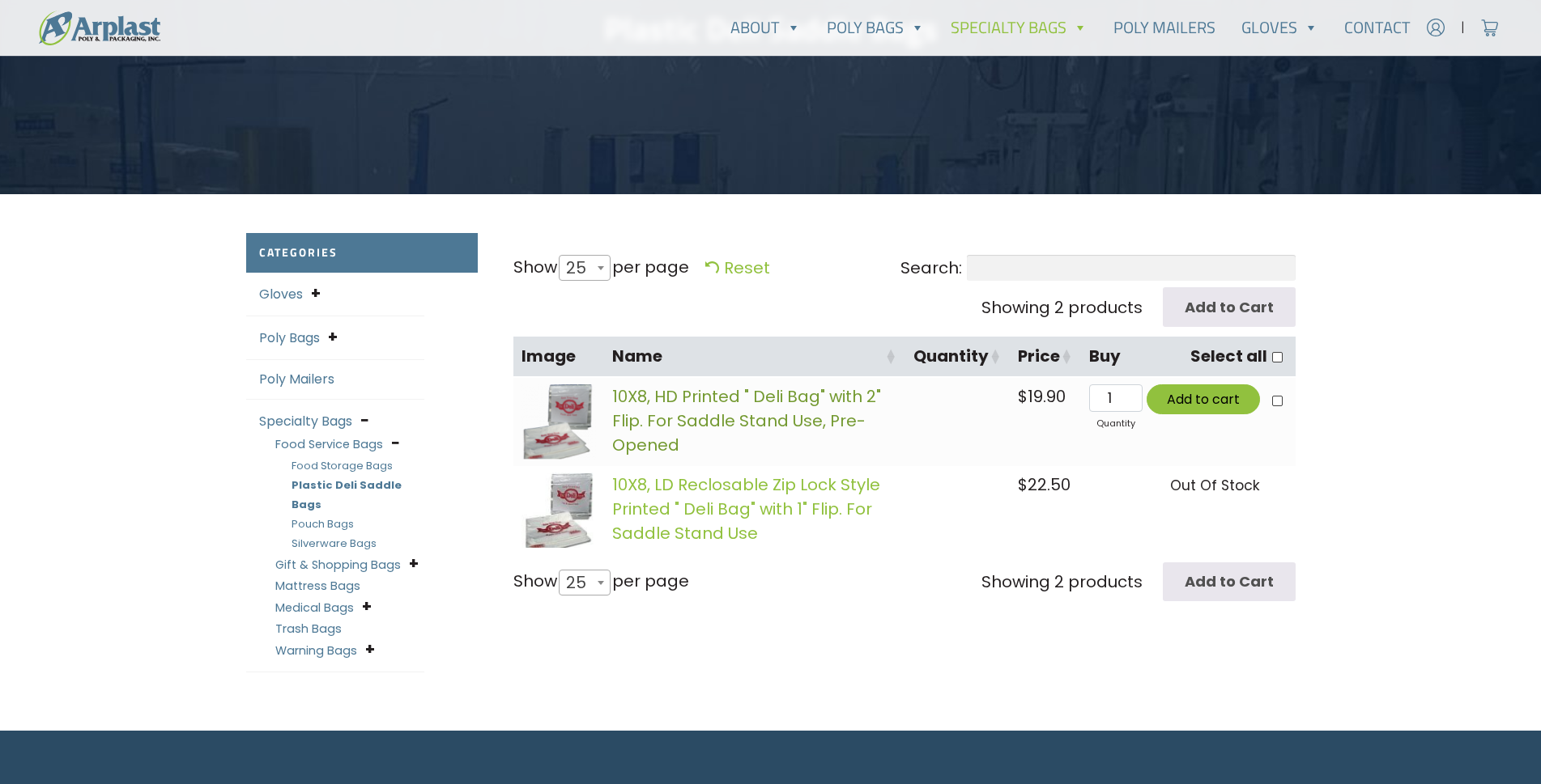
click at [718, 425] on link "10X8, HD Printed " Deli Bag" with 2" Flip. For Saddle Stand Use, Pre-Opened" at bounding box center [746, 421] width 269 height 71
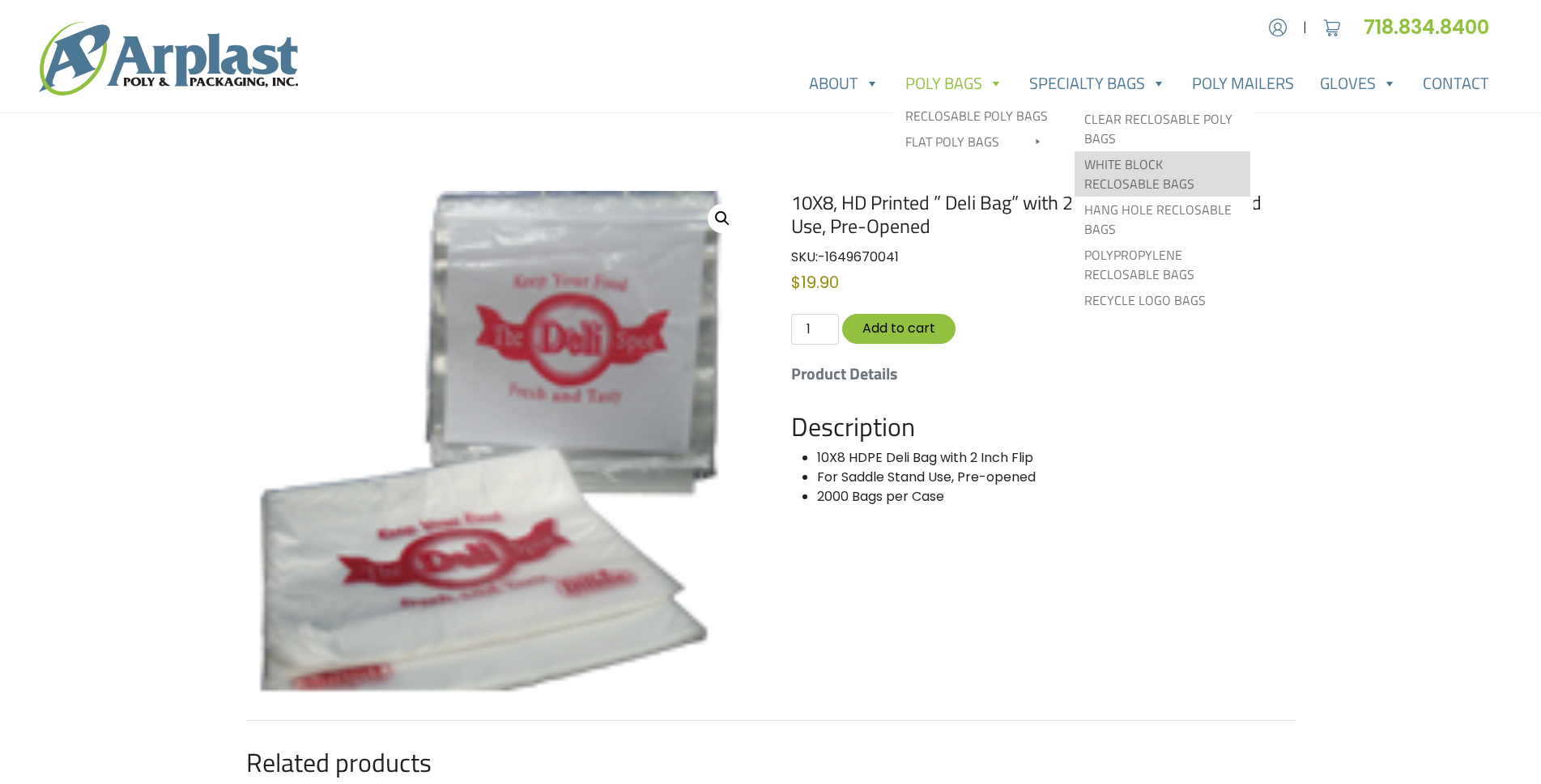
click at [1159, 174] on link "White Block Reclosable Bags" at bounding box center [1162, 174] width 176 height 46
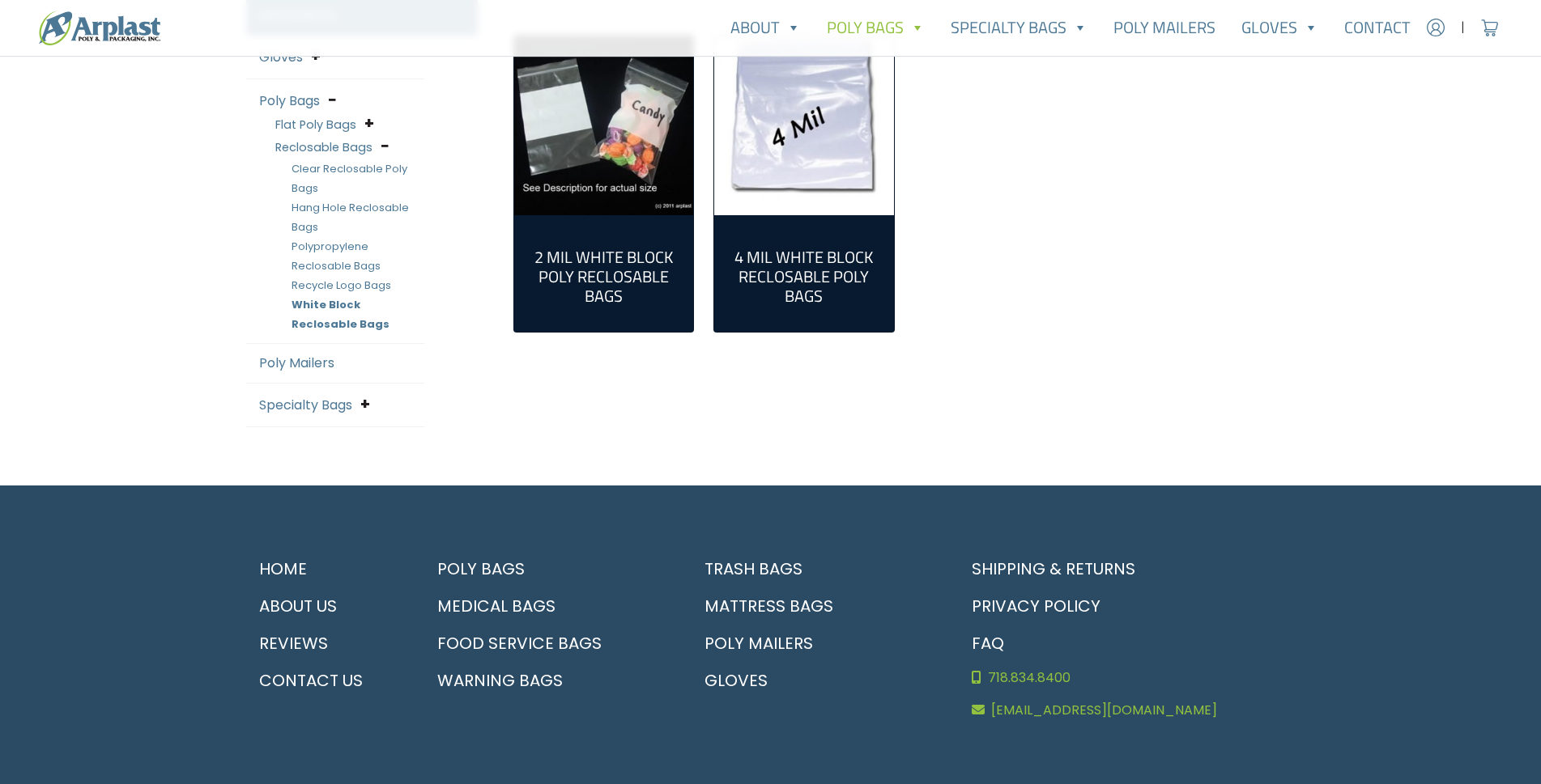
scroll to position [486, 0]
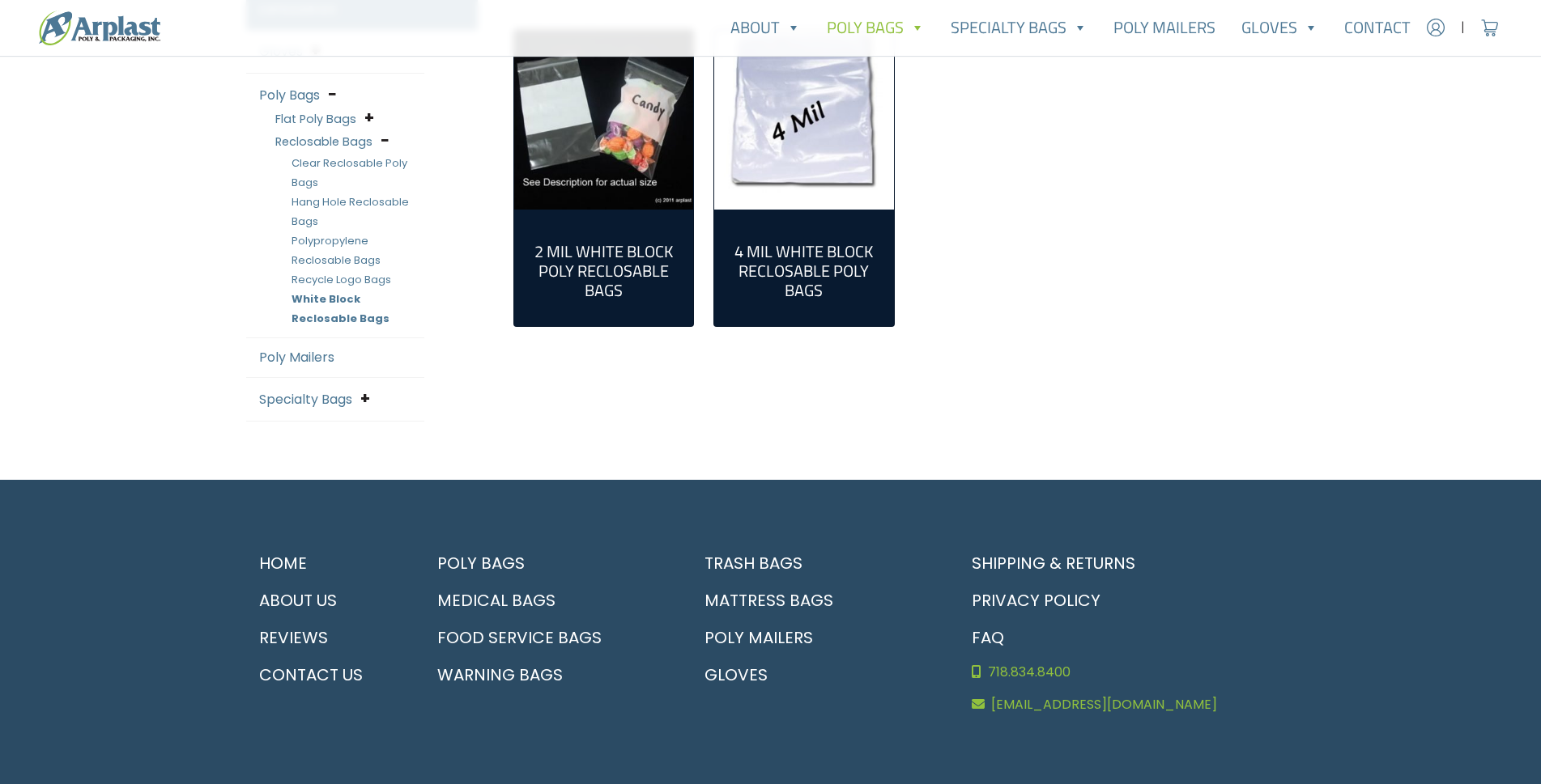
click at [319, 359] on link "Poly Mailers" at bounding box center [297, 357] width 75 height 19
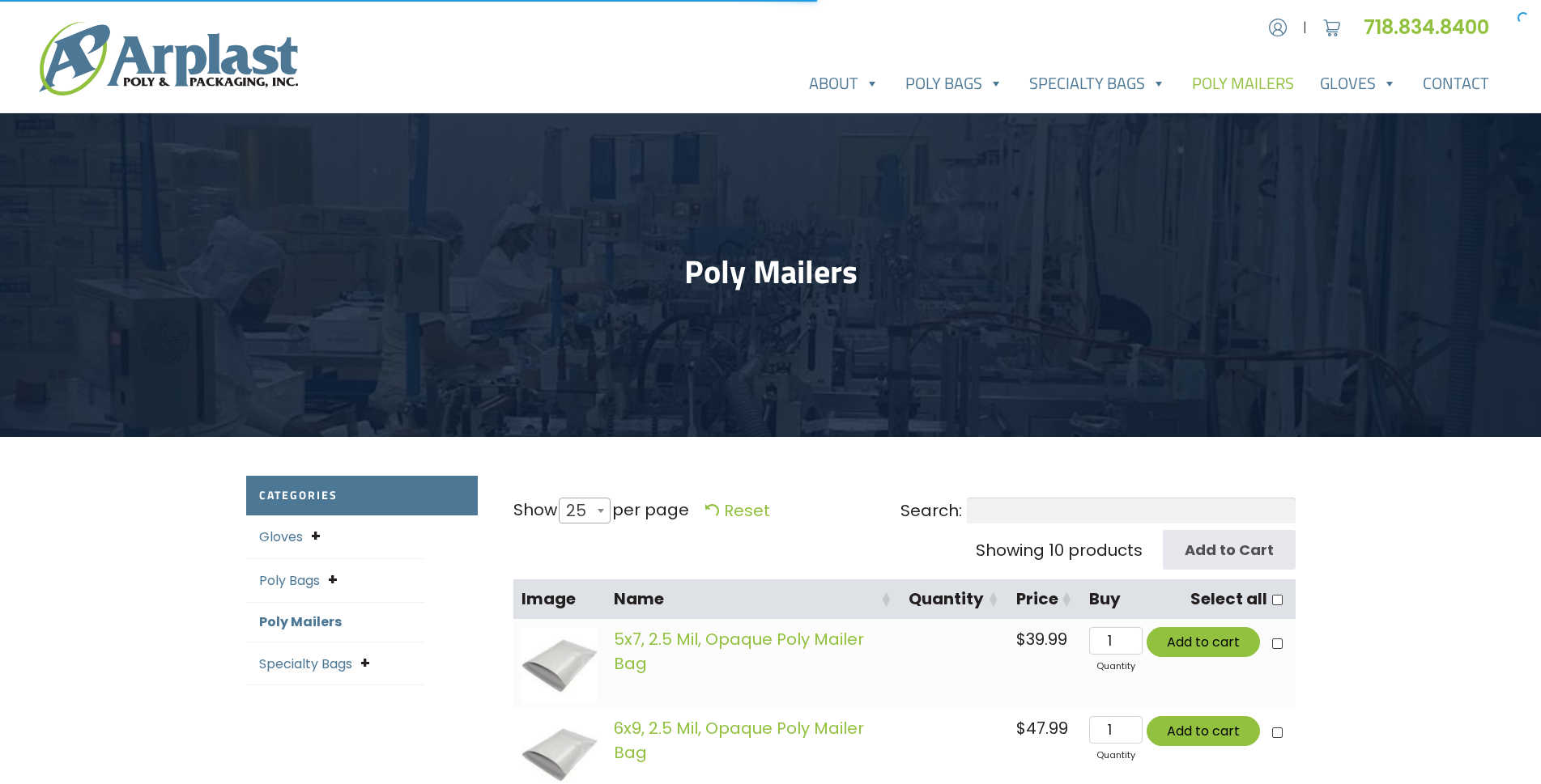
select select "25"
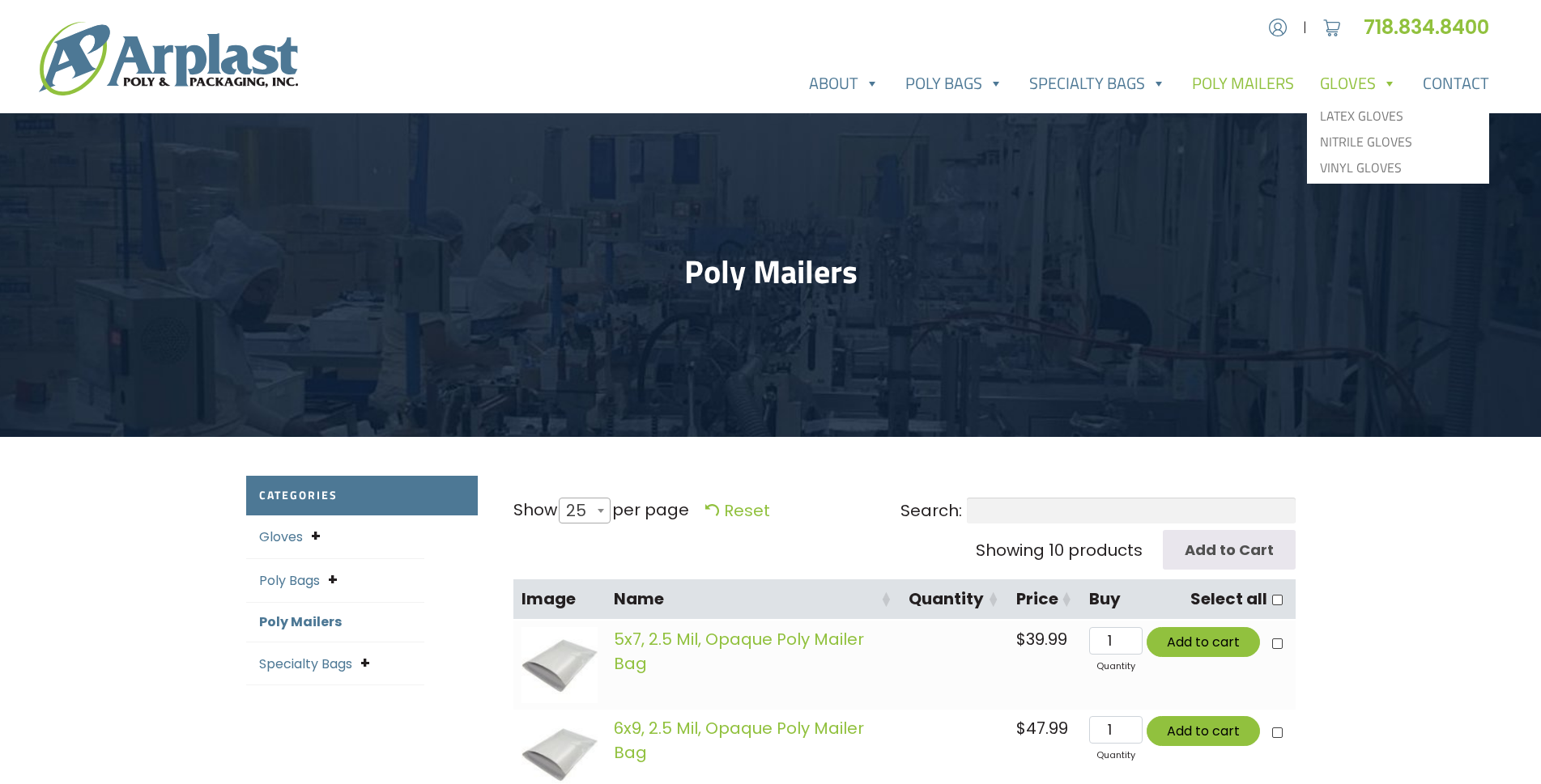
click at [1383, 83] on span at bounding box center [1389, 83] width 16 height 33
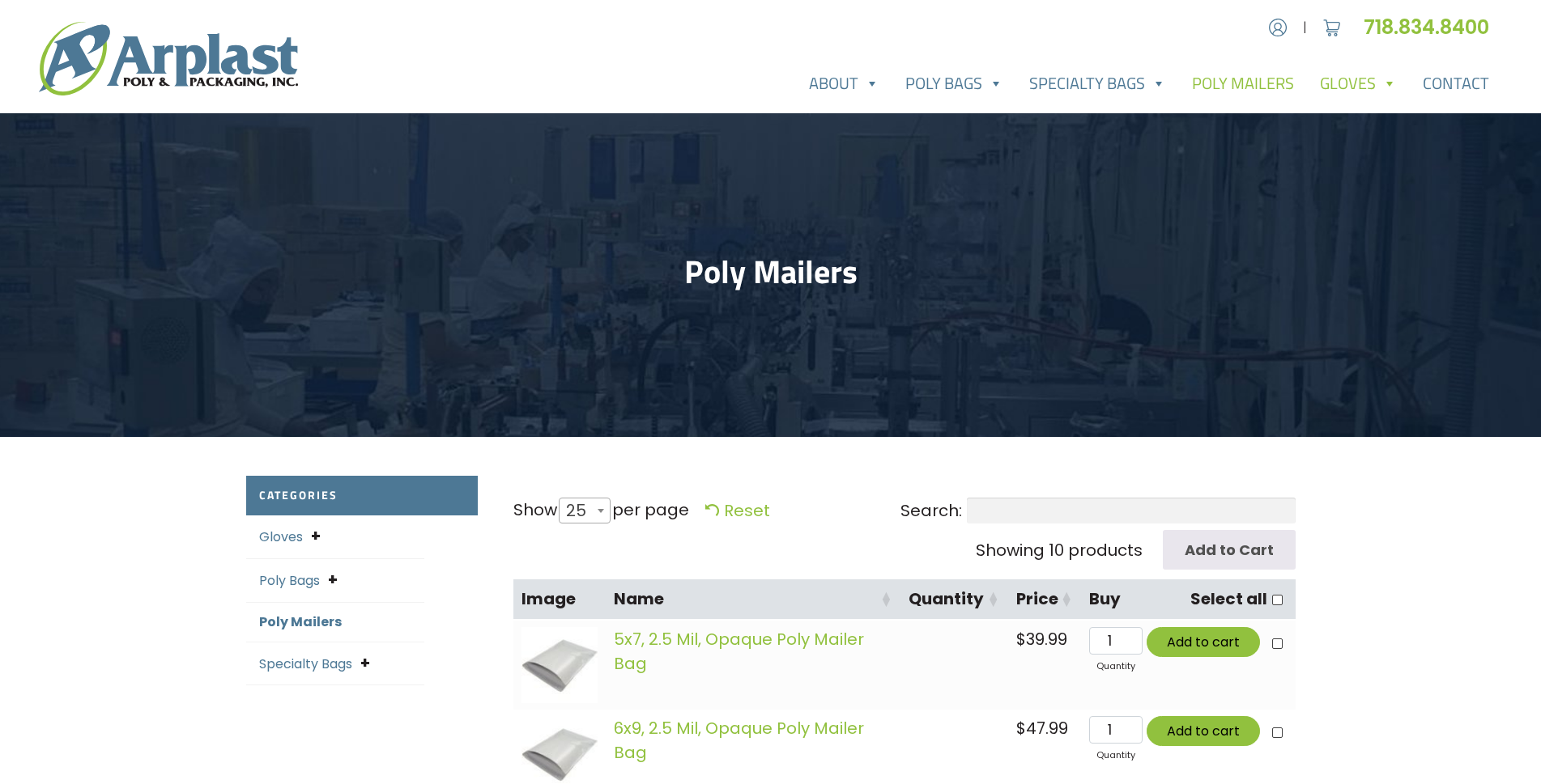
click at [1389, 87] on span at bounding box center [1389, 83] width 16 height 33
click at [1391, 111] on link "Latex Gloves" at bounding box center [1398, 116] width 176 height 26
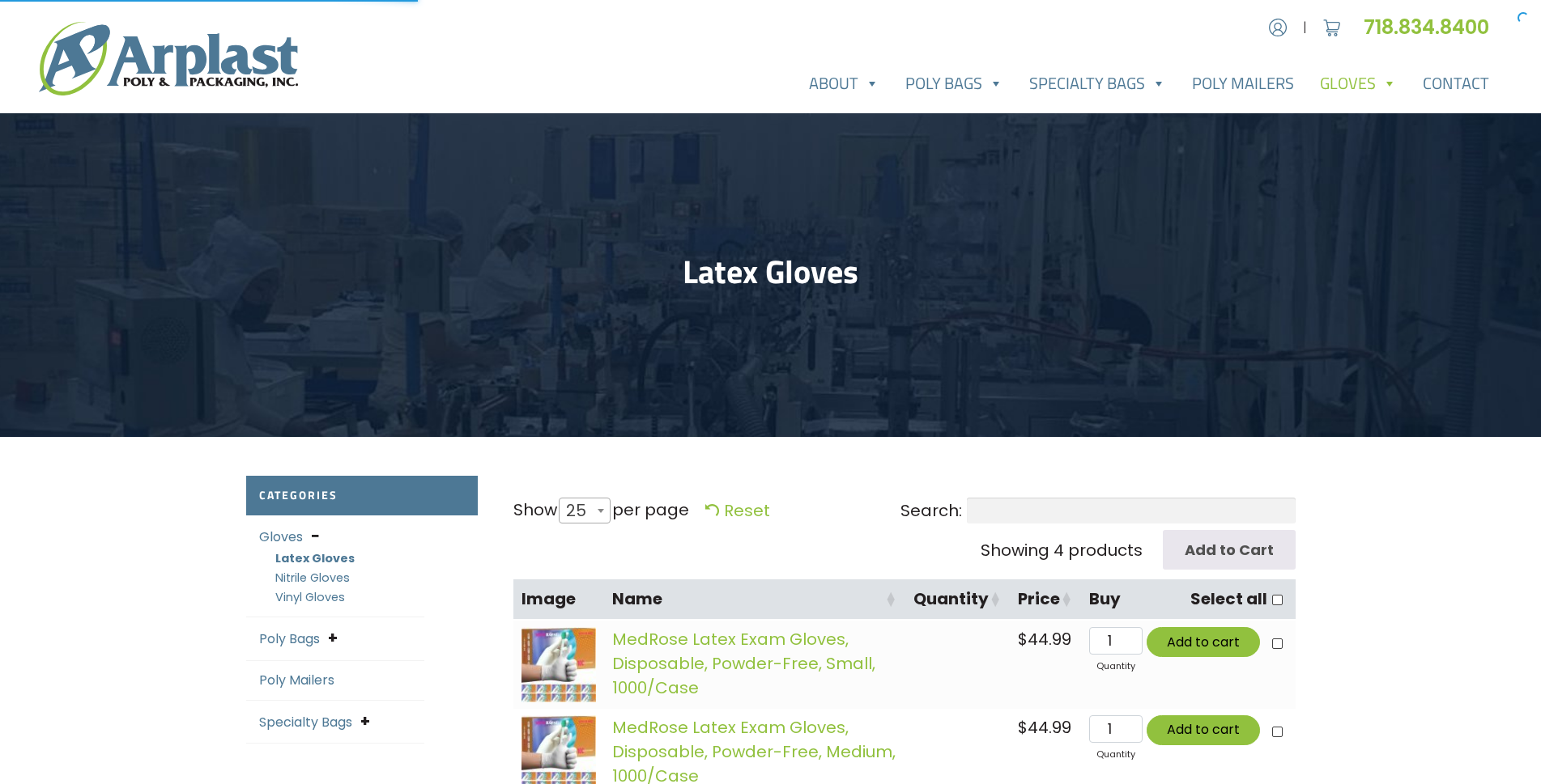
select select "25"
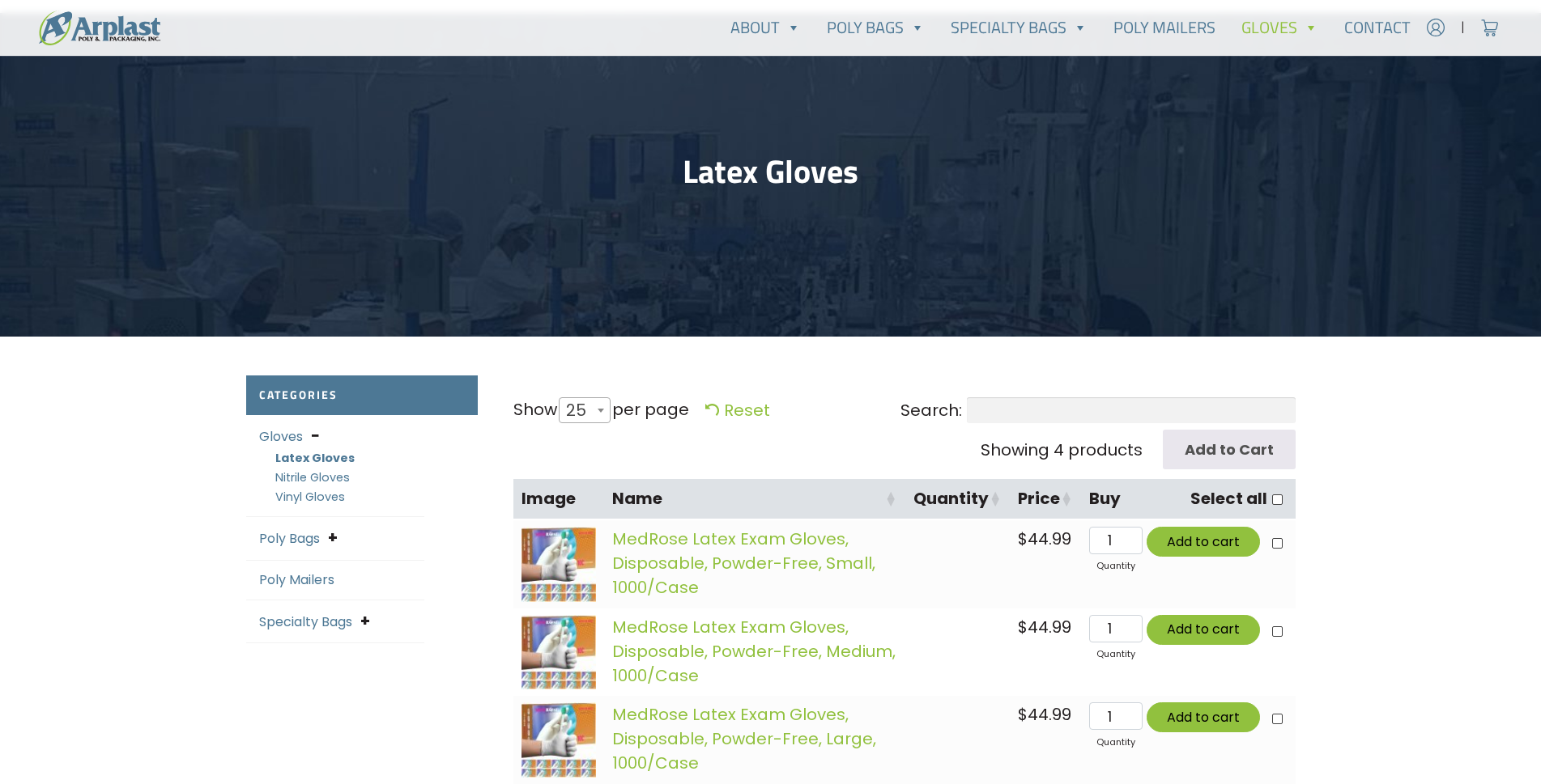
scroll to position [100, 0]
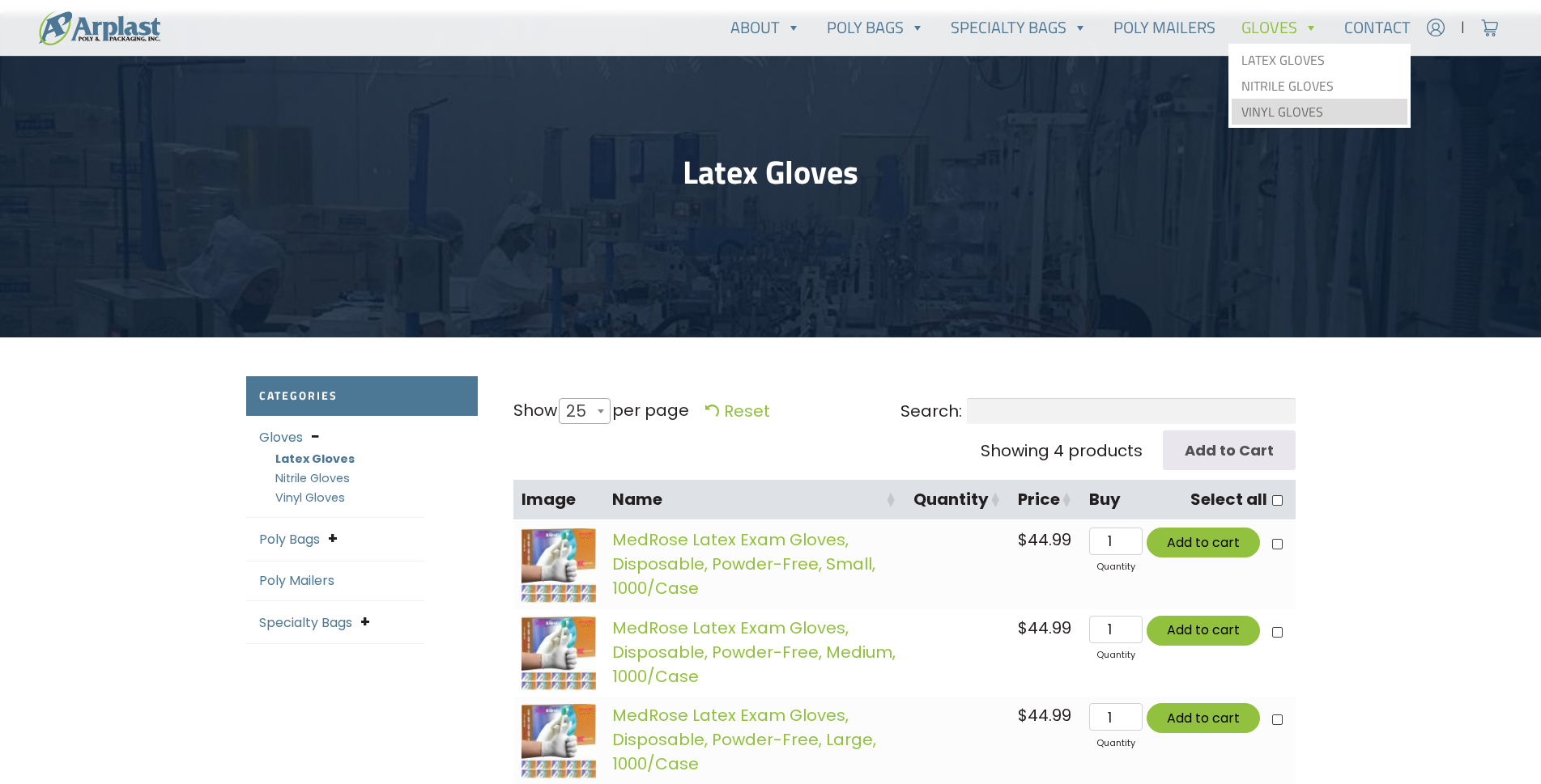
click at [1311, 118] on link "Vinyl Gloves" at bounding box center [1320, 112] width 176 height 26
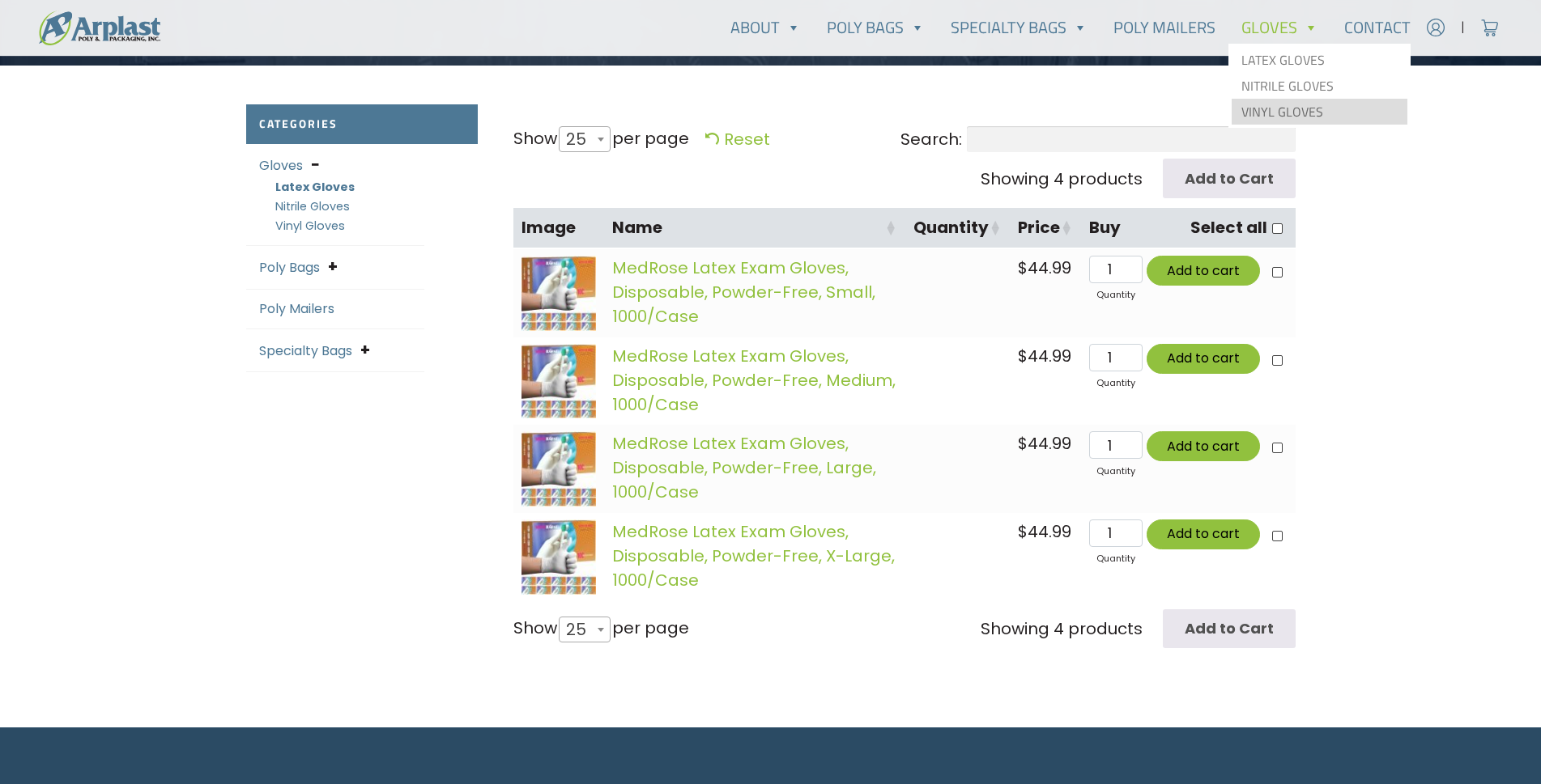
scroll to position [505, 0]
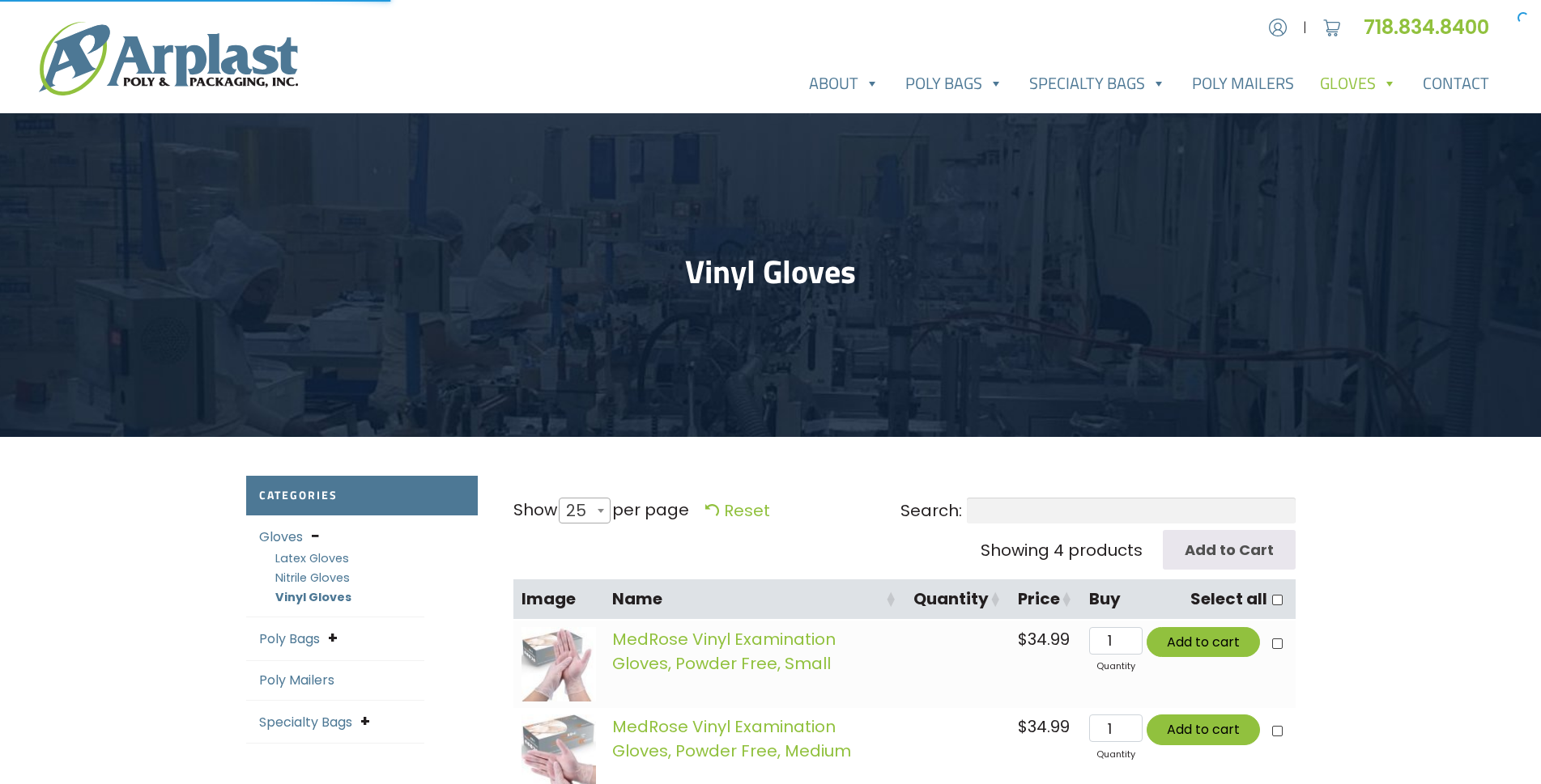
select select "25"
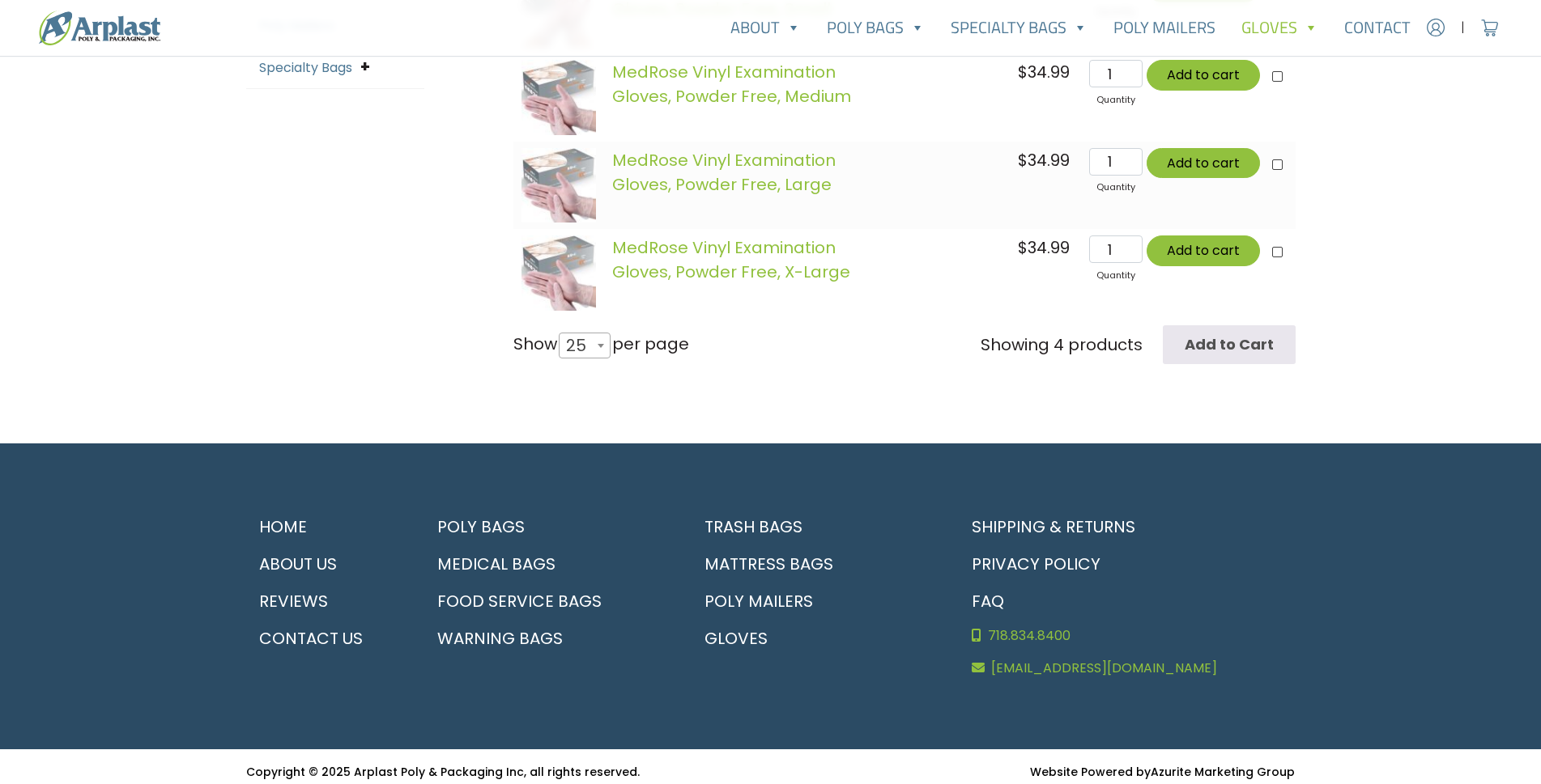
scroll to position [666, 0]
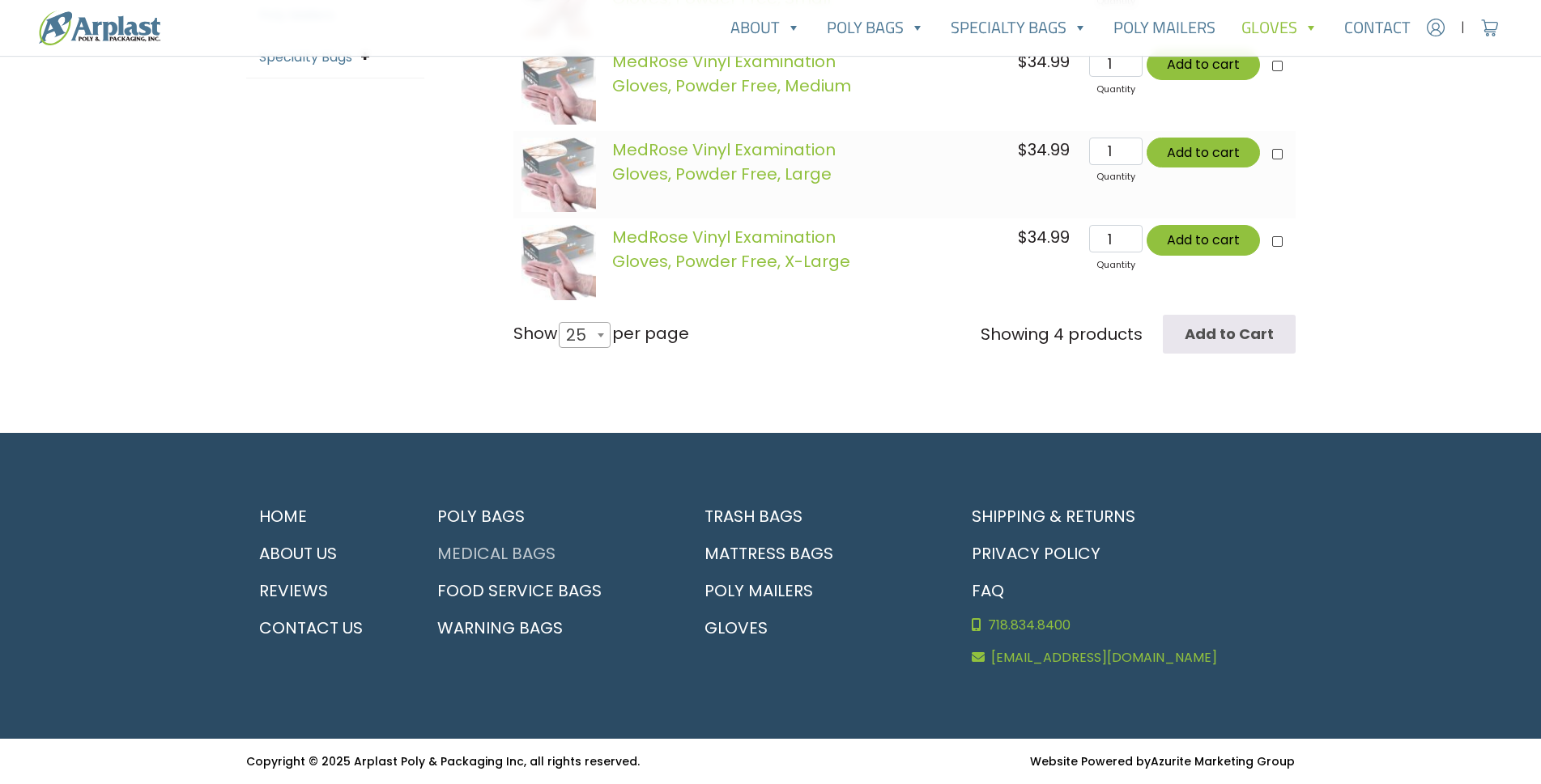
click at [530, 550] on link "Medical Bags" at bounding box center [547, 554] width 248 height 38
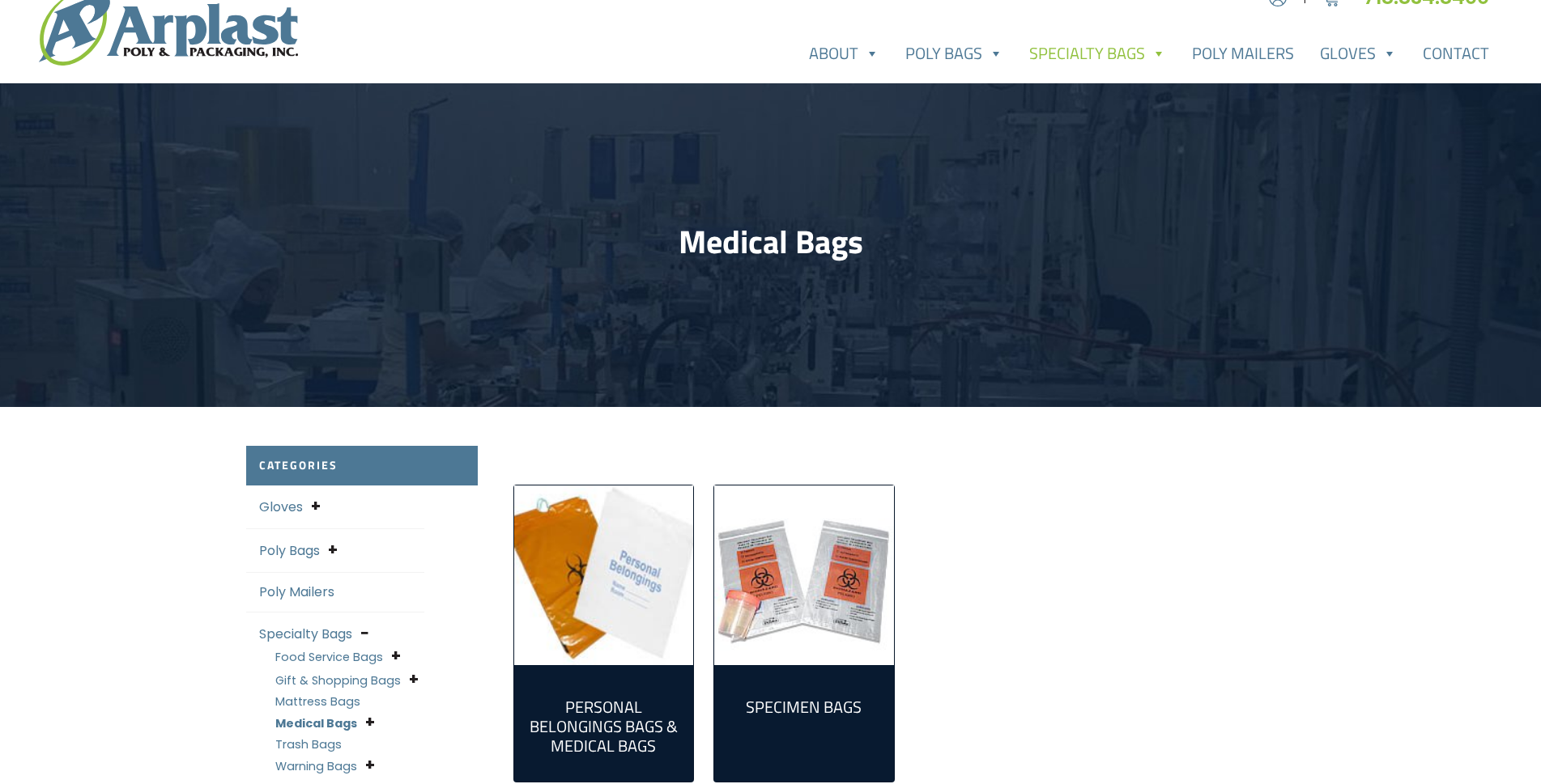
scroll to position [81, 0]
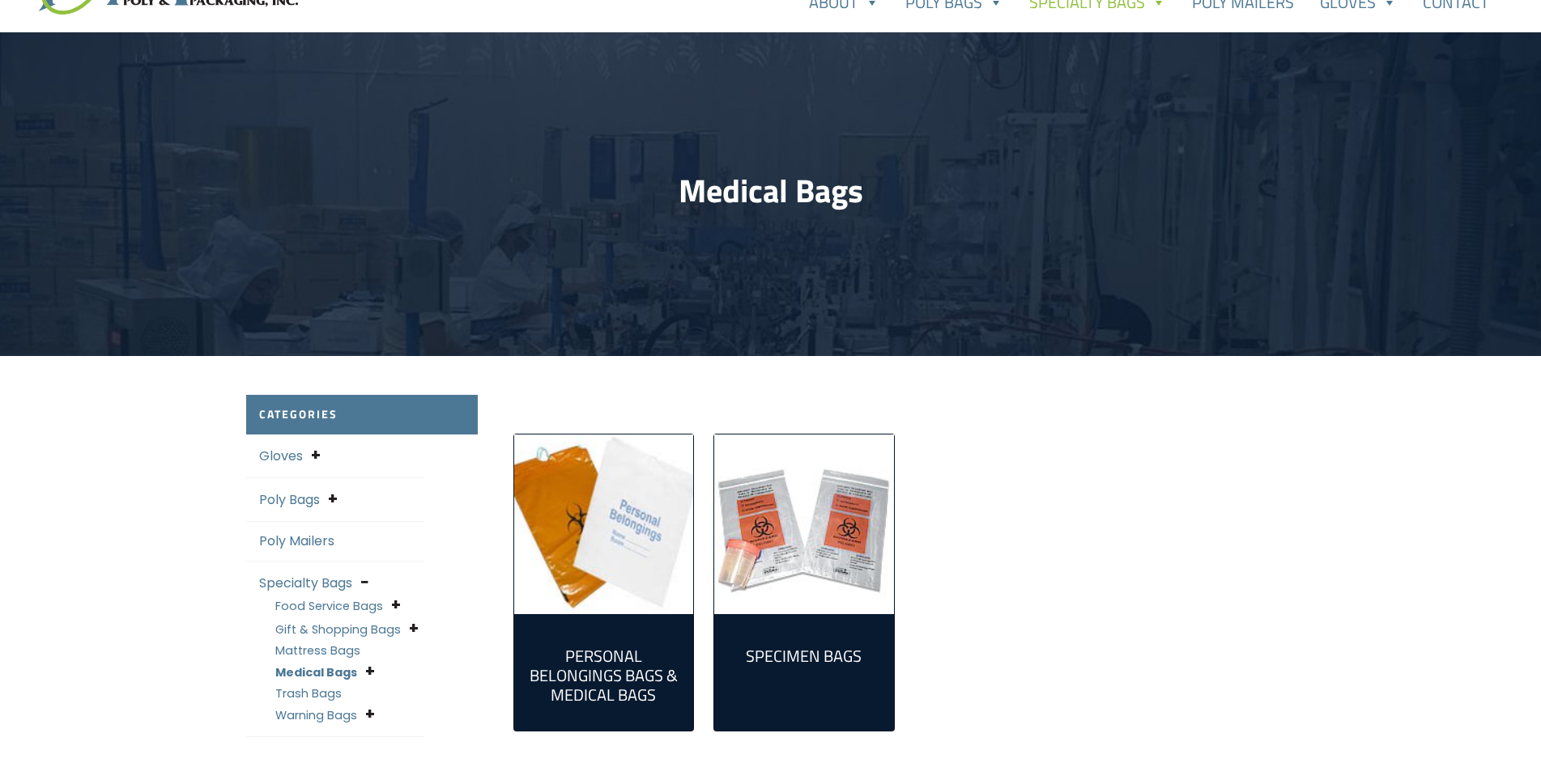
click at [326, 715] on link "Warning Bags" at bounding box center [316, 715] width 82 height 16
